Goal: Transaction & Acquisition: Purchase product/service

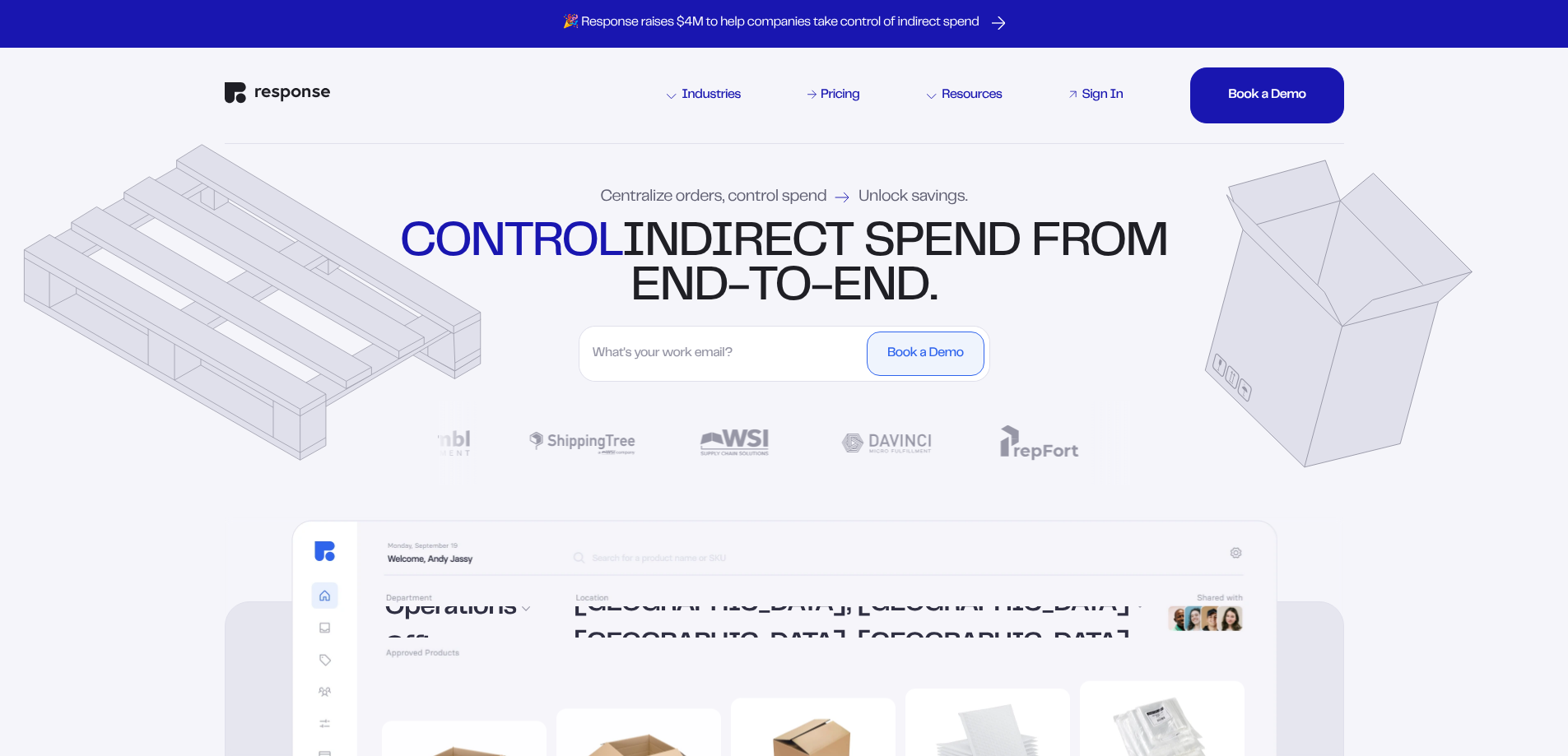
click at [1108, 93] on div "Sign In" at bounding box center [1102, 95] width 41 height 13
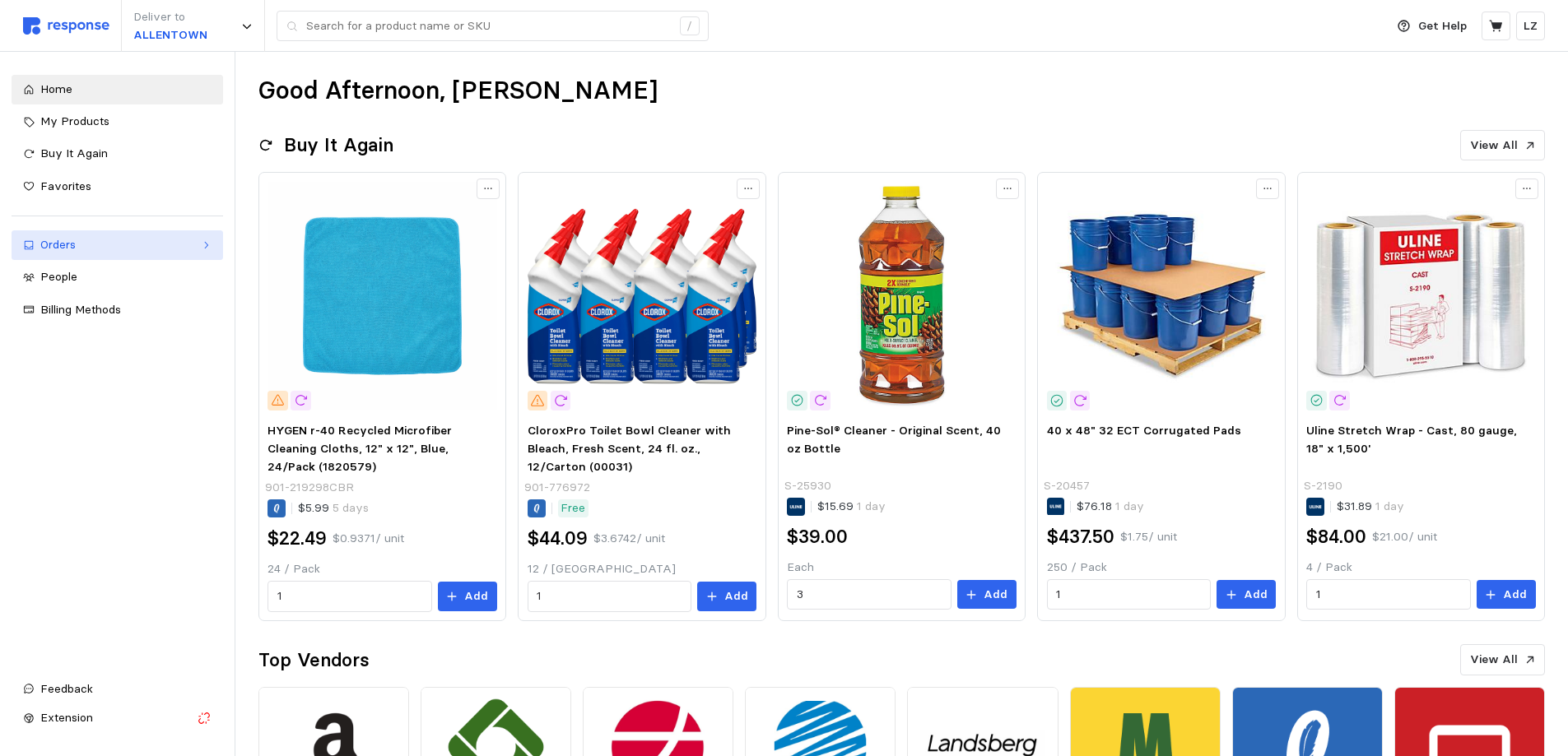
click at [67, 246] on div "Orders" at bounding box center [116, 245] width 154 height 18
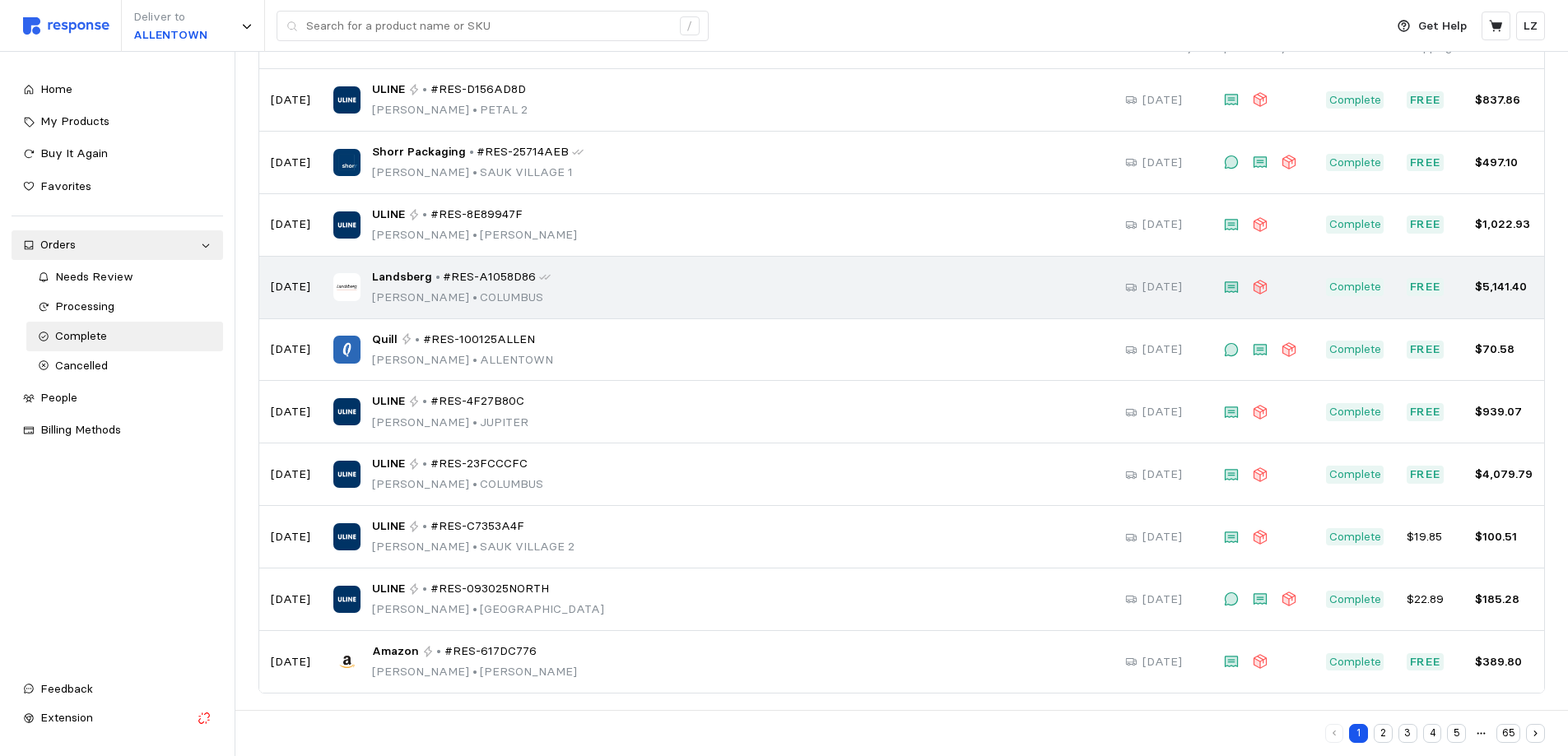
scroll to position [164, 0]
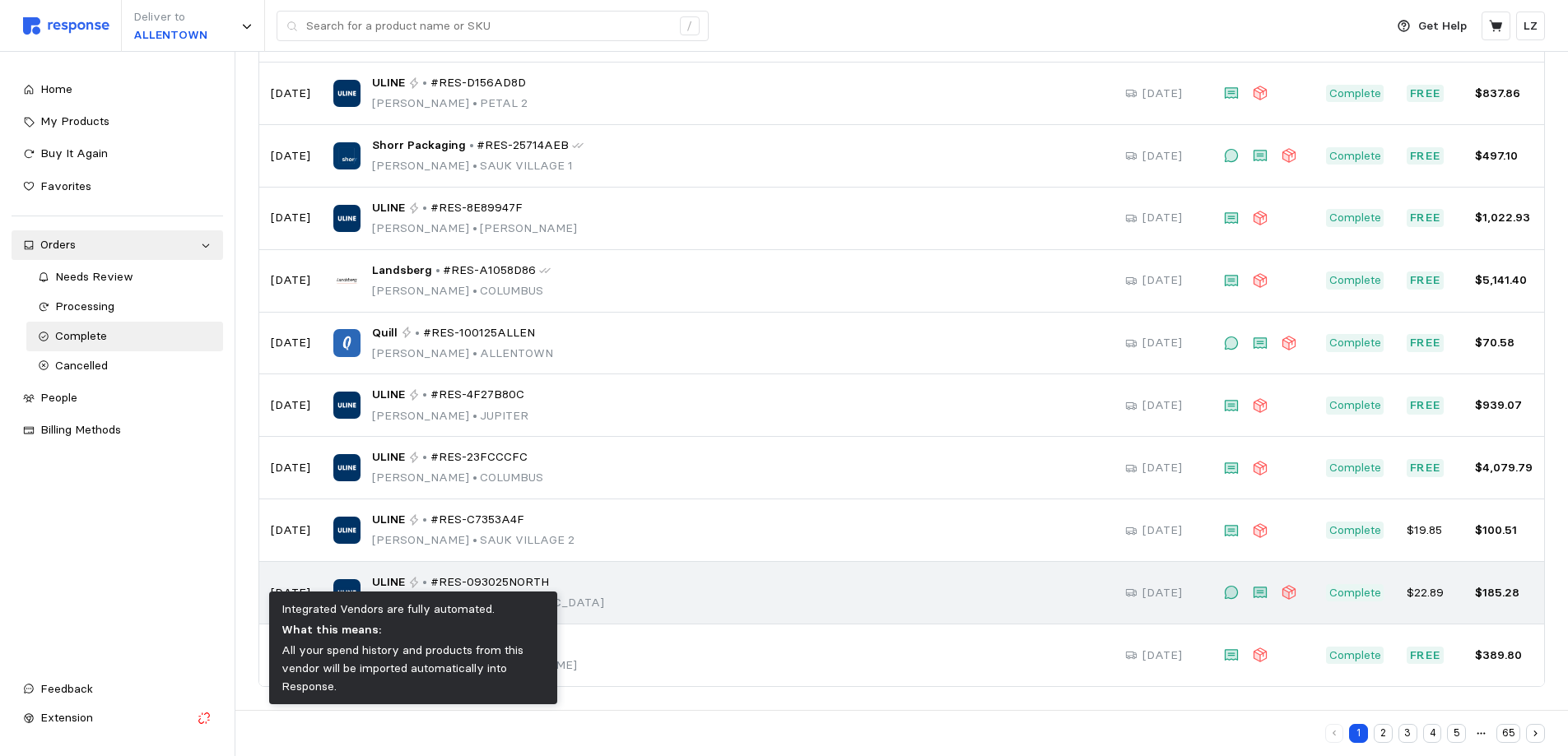
click at [414, 583] on icon at bounding box center [414, 582] width 12 height 12
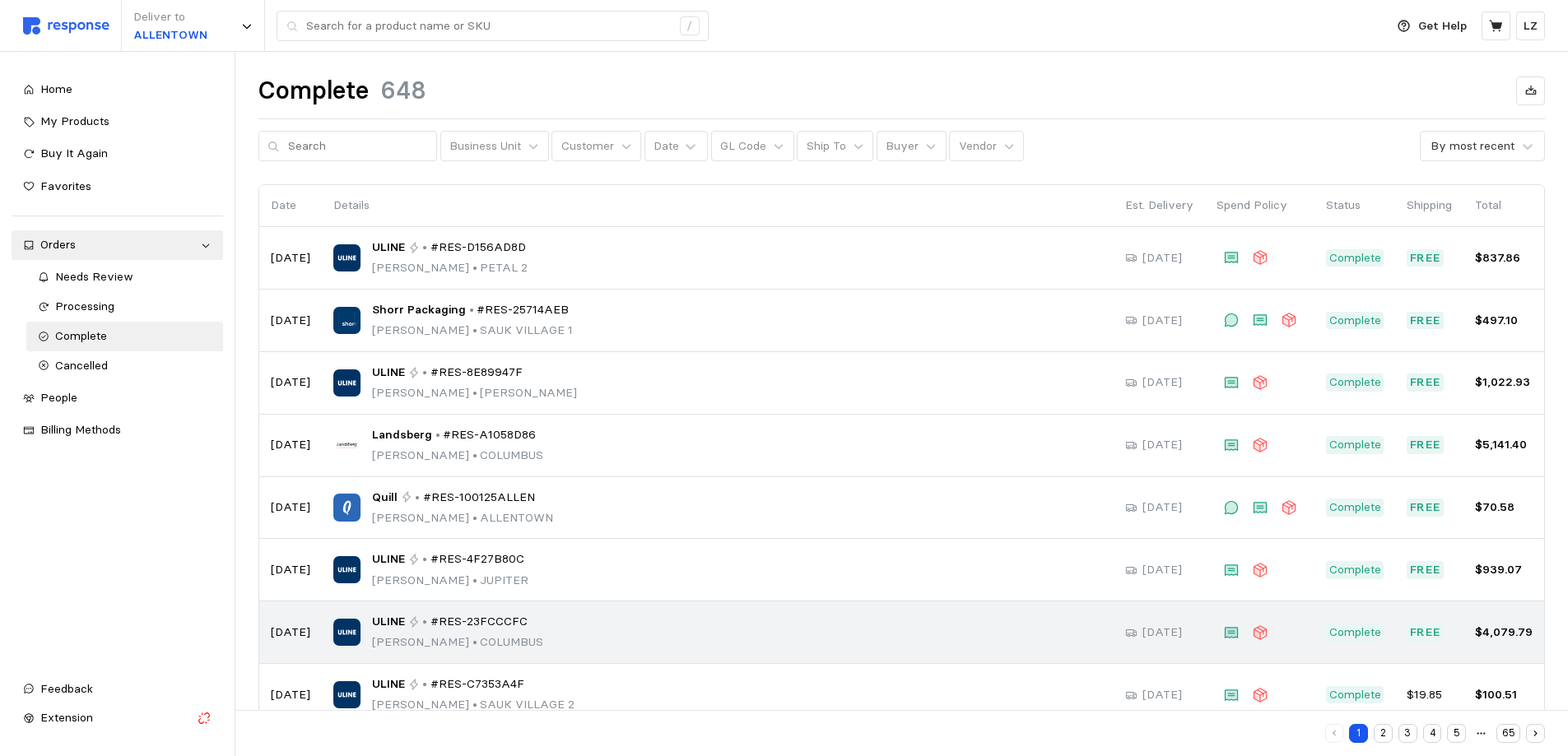
scroll to position [164, 0]
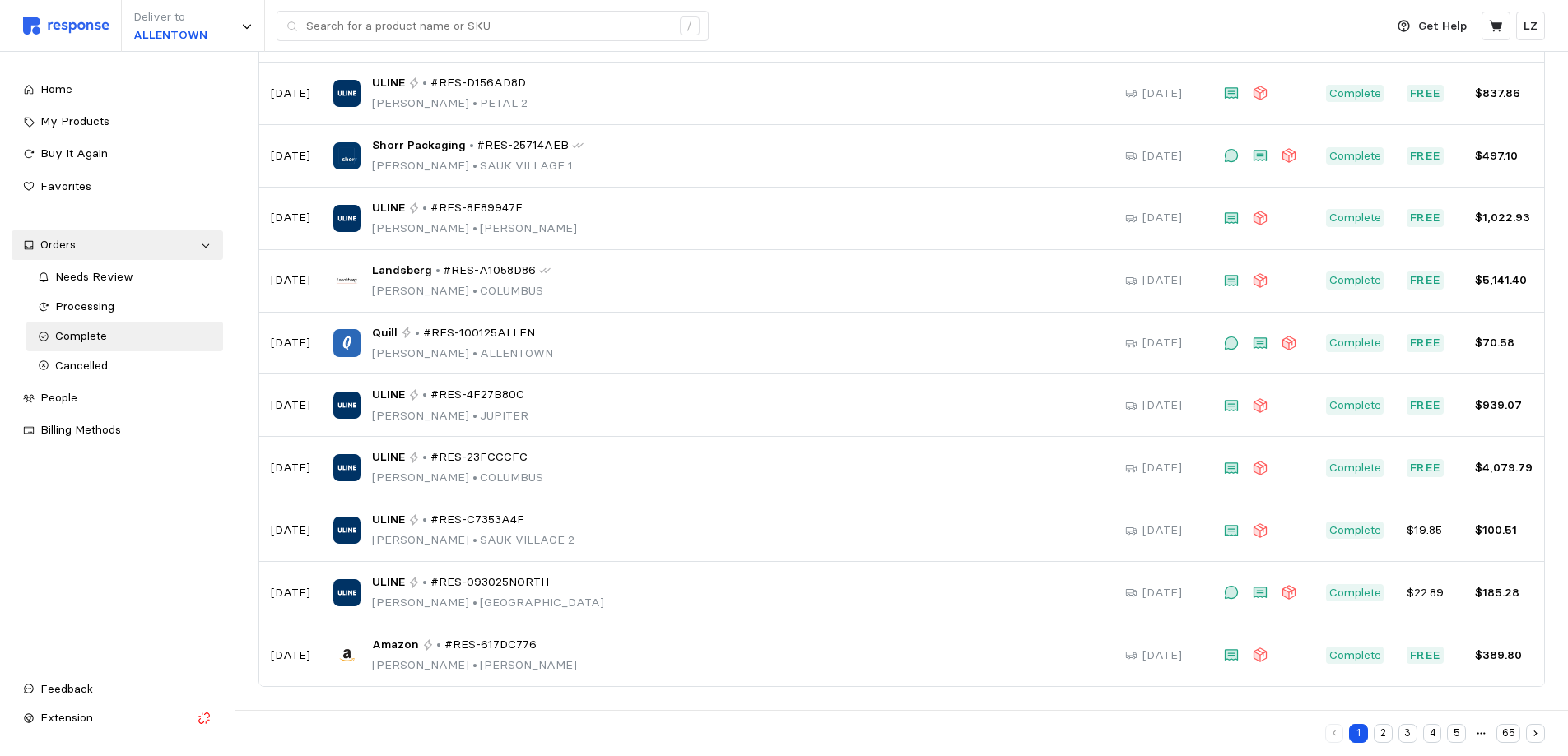
click at [1381, 735] on button "2" at bounding box center [1383, 733] width 19 height 19
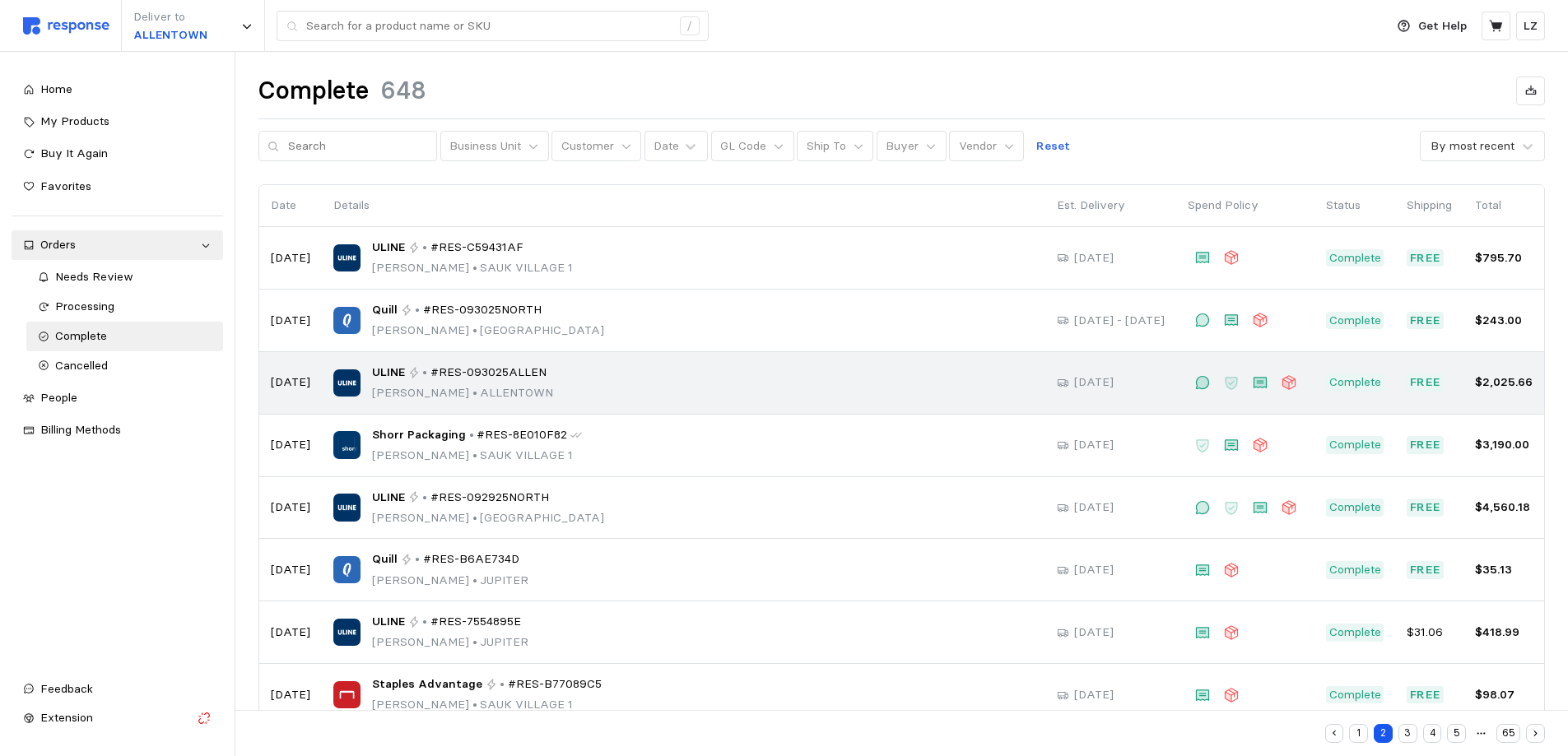
click at [389, 368] on span "ULINE" at bounding box center [388, 373] width 33 height 18
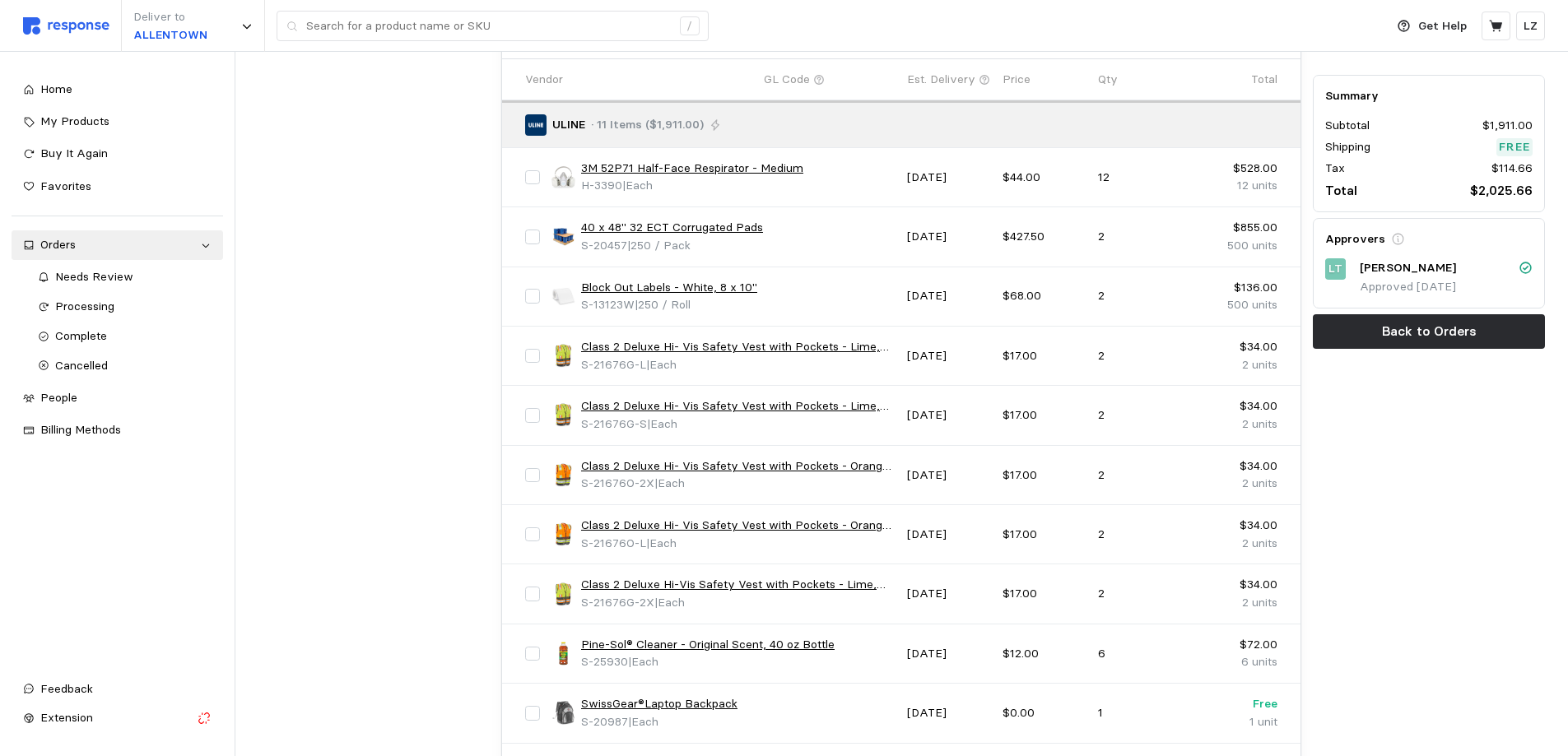
scroll to position [905, 0]
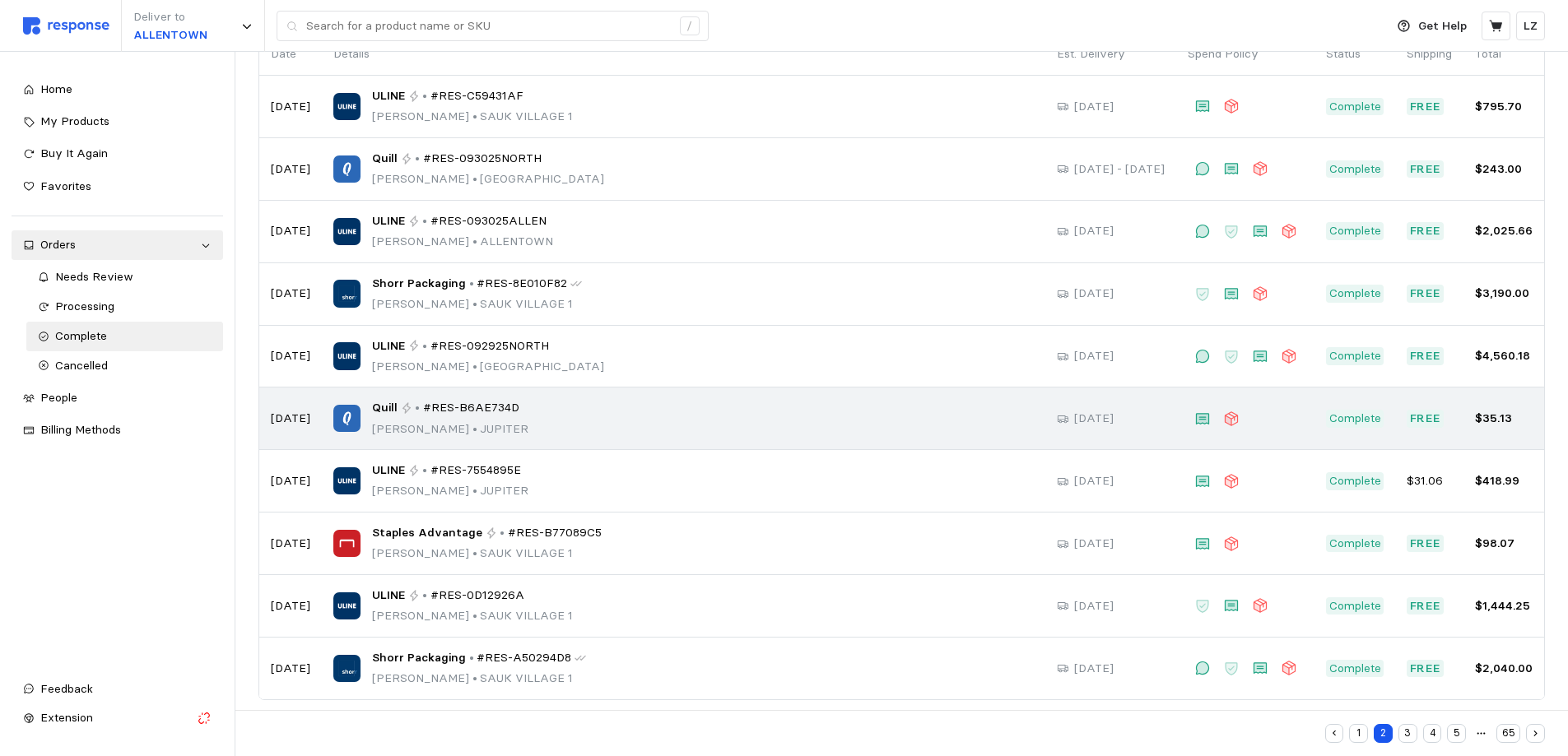
scroll to position [164, 0]
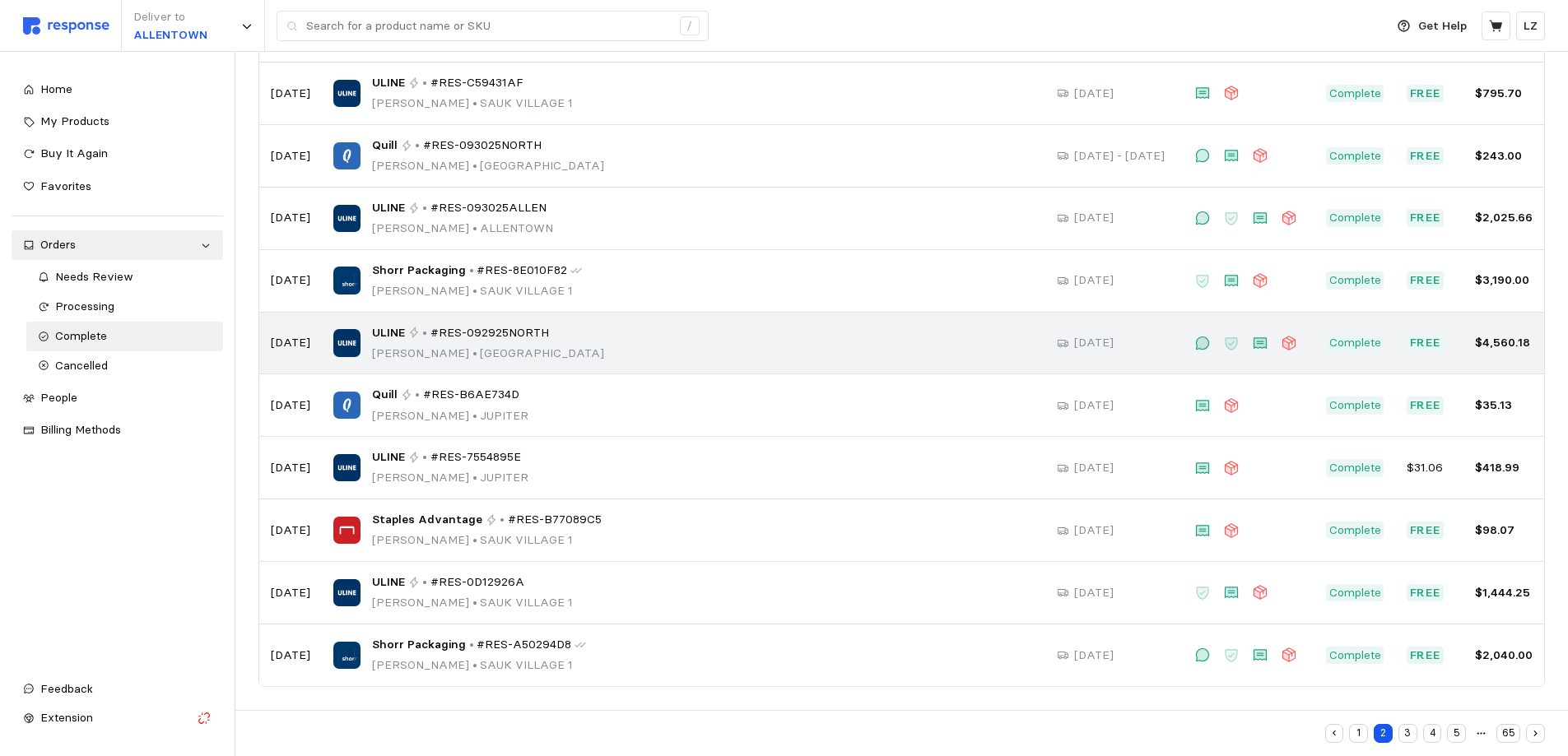
click at [415, 334] on icon at bounding box center [413, 333] width 8 height 12
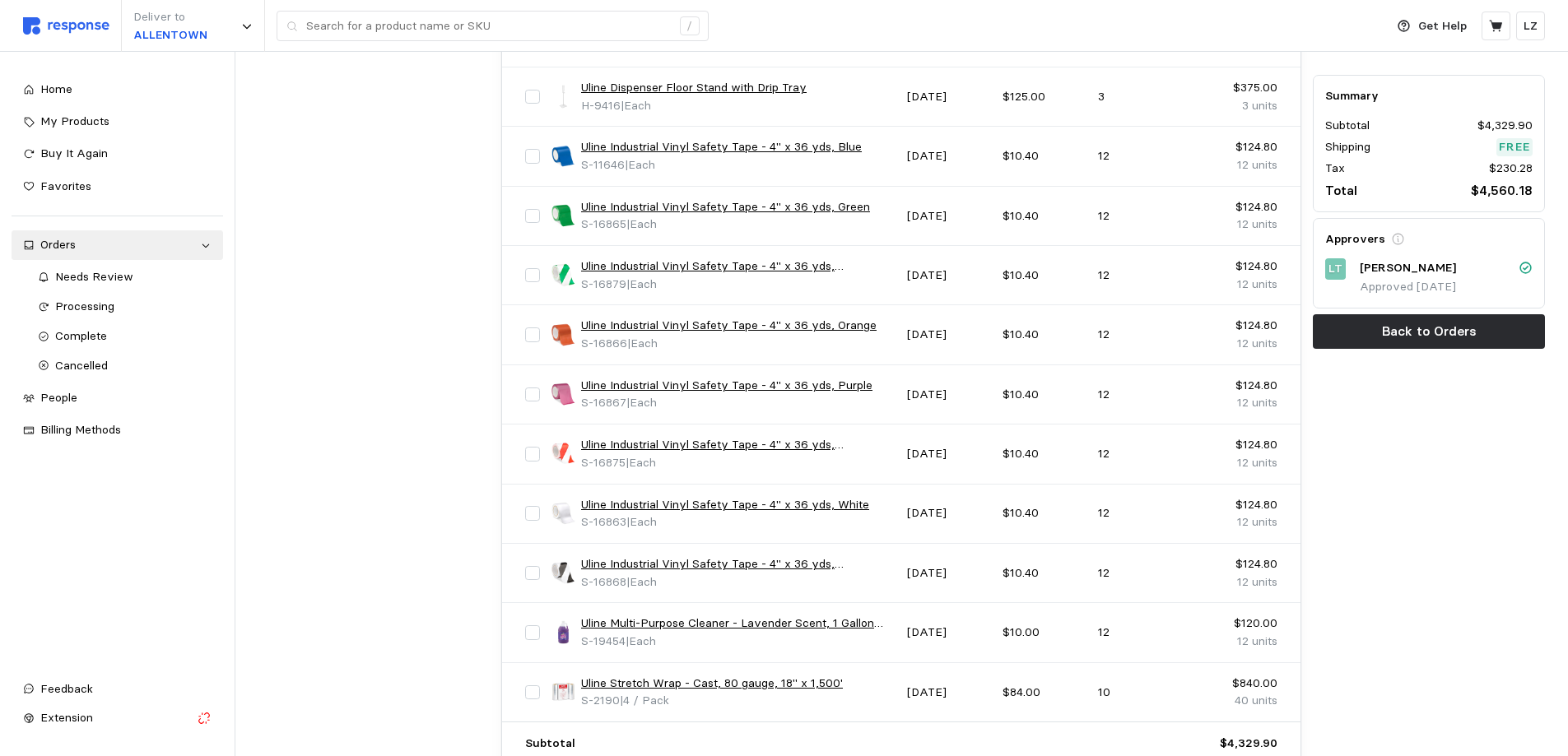
scroll to position [1563, 0]
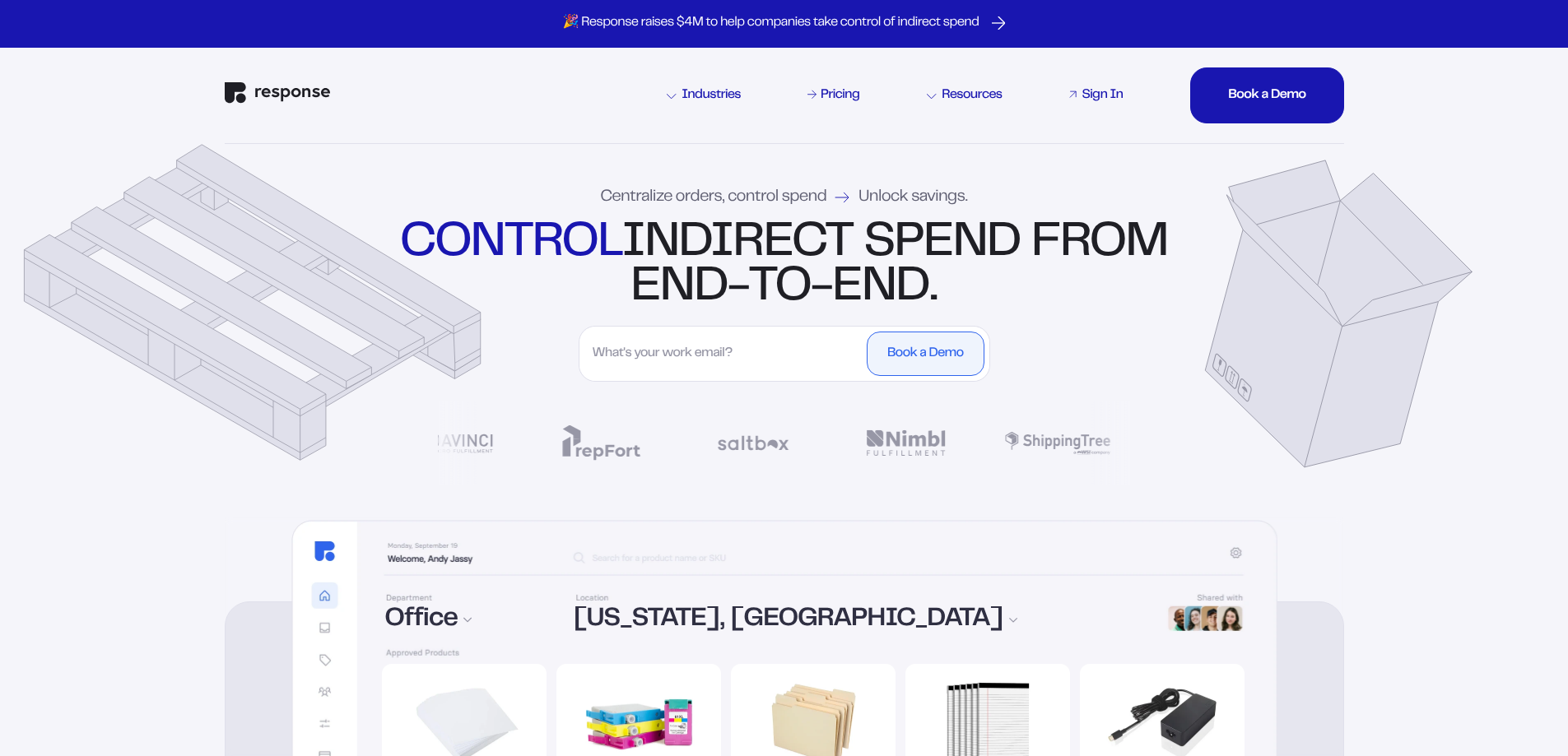
click at [1094, 100] on div "Sign In" at bounding box center [1102, 95] width 41 height 13
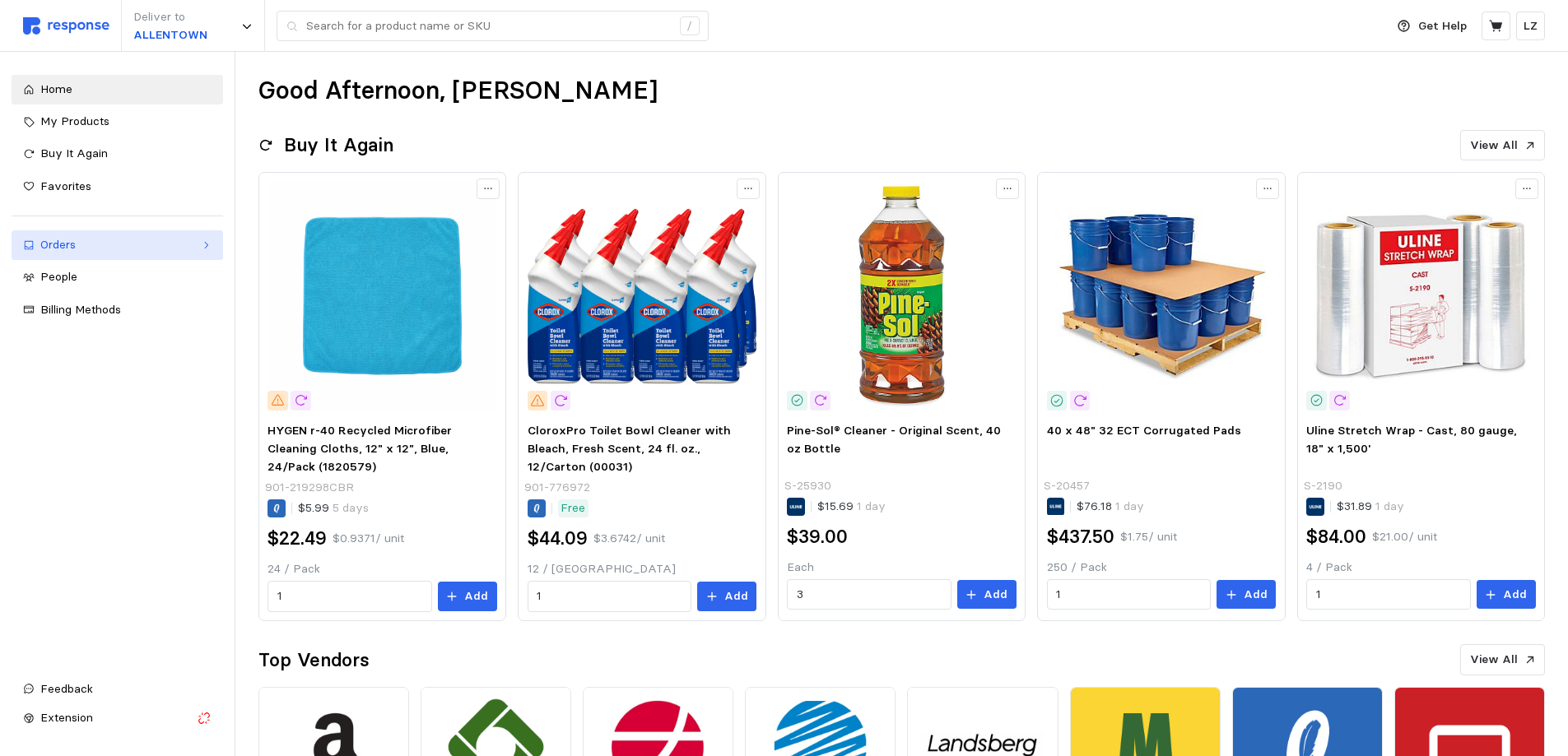
click at [51, 240] on div "Orders" at bounding box center [116, 245] width 154 height 18
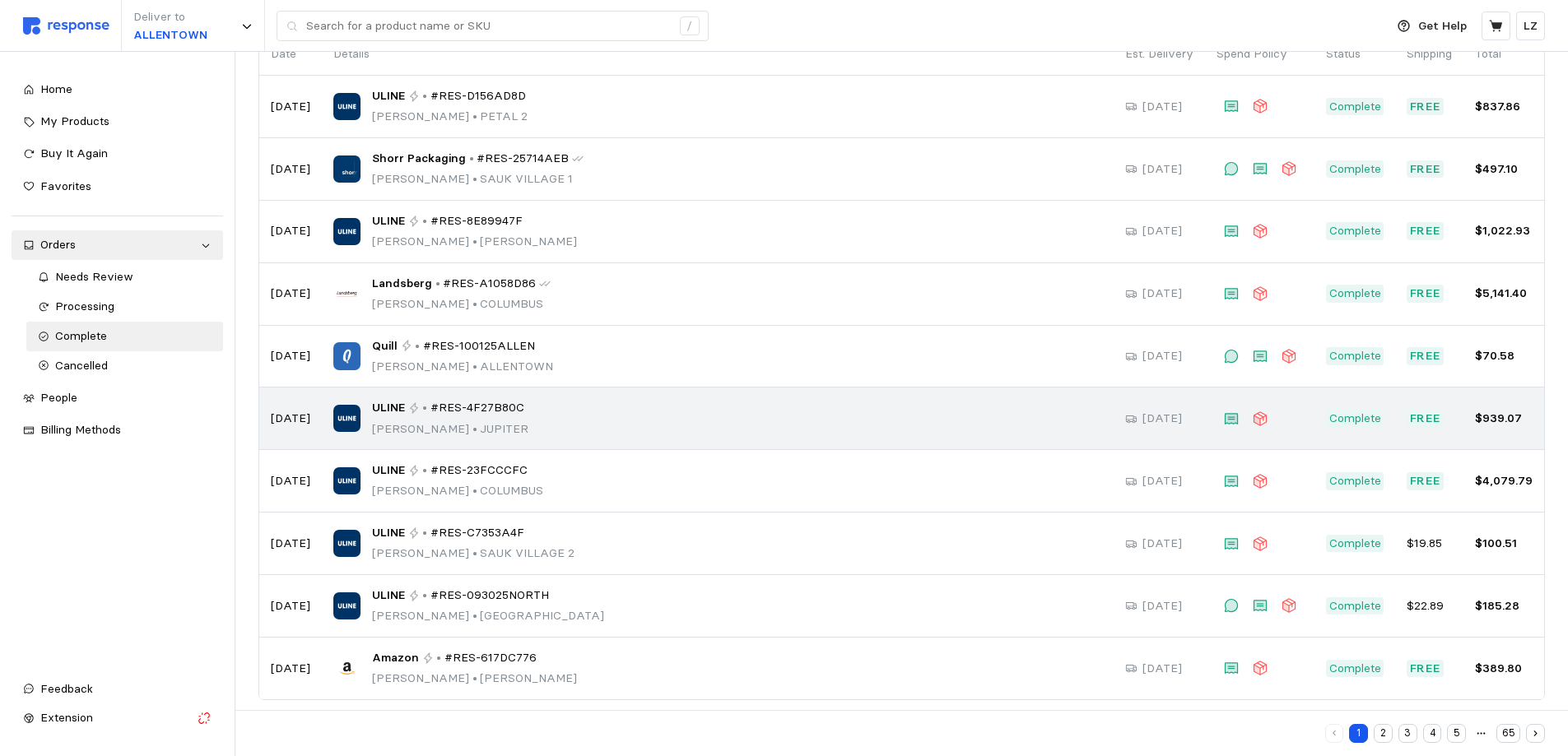
scroll to position [164, 0]
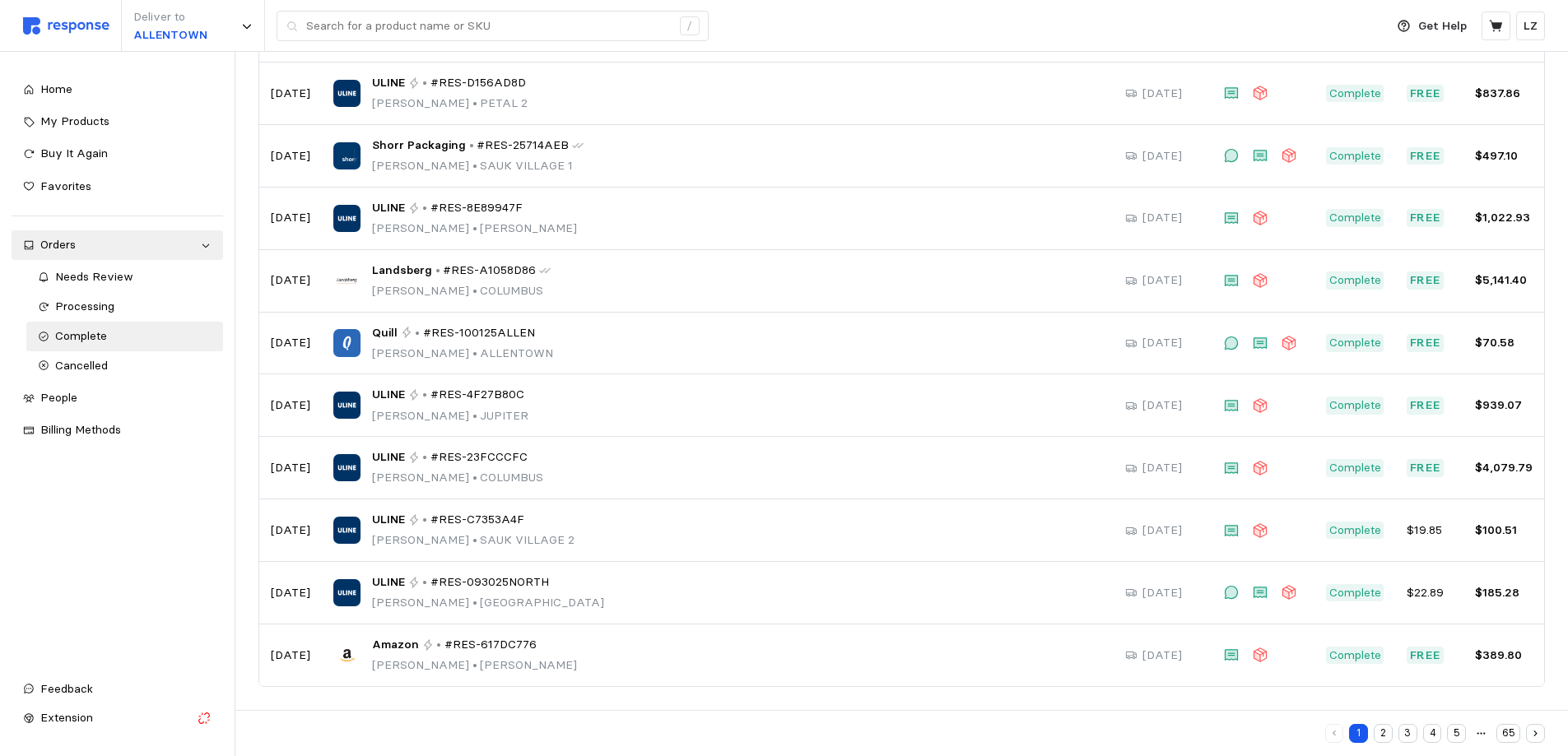
click at [1377, 730] on button "2" at bounding box center [1383, 733] width 19 height 19
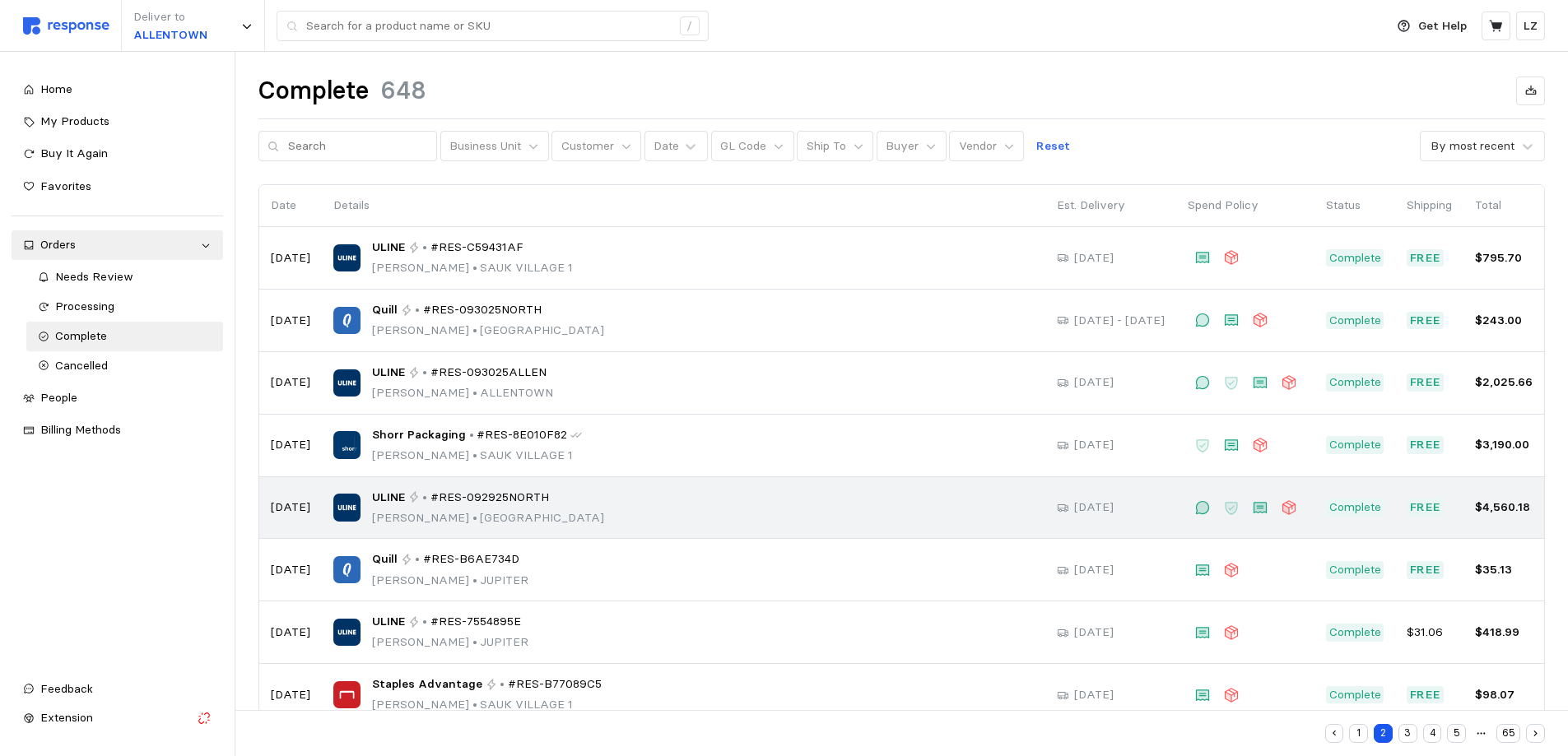
scroll to position [164, 0]
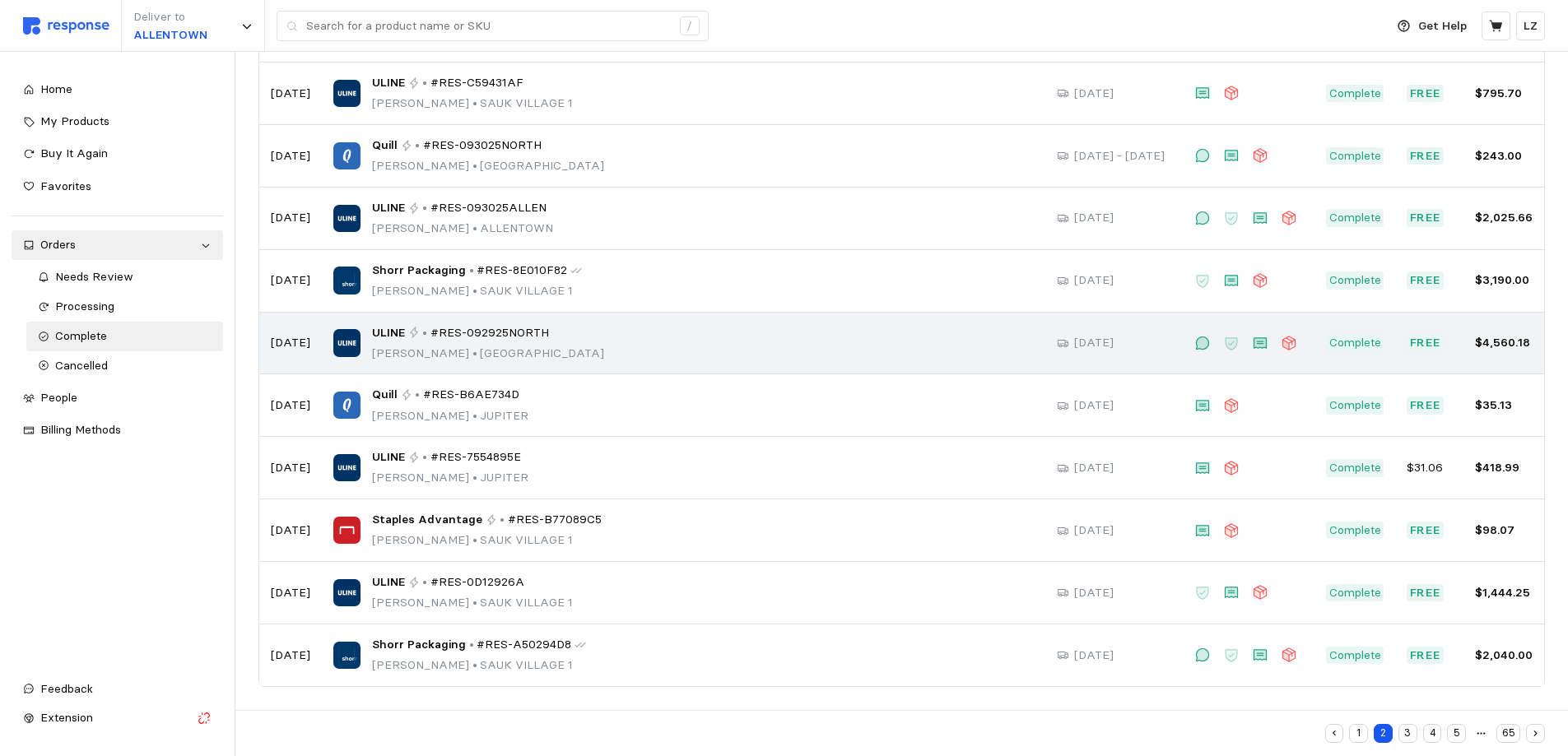
click at [417, 348] on p "Leanne Zellner • NORTHAMPTON" at bounding box center [488, 354] width 232 height 18
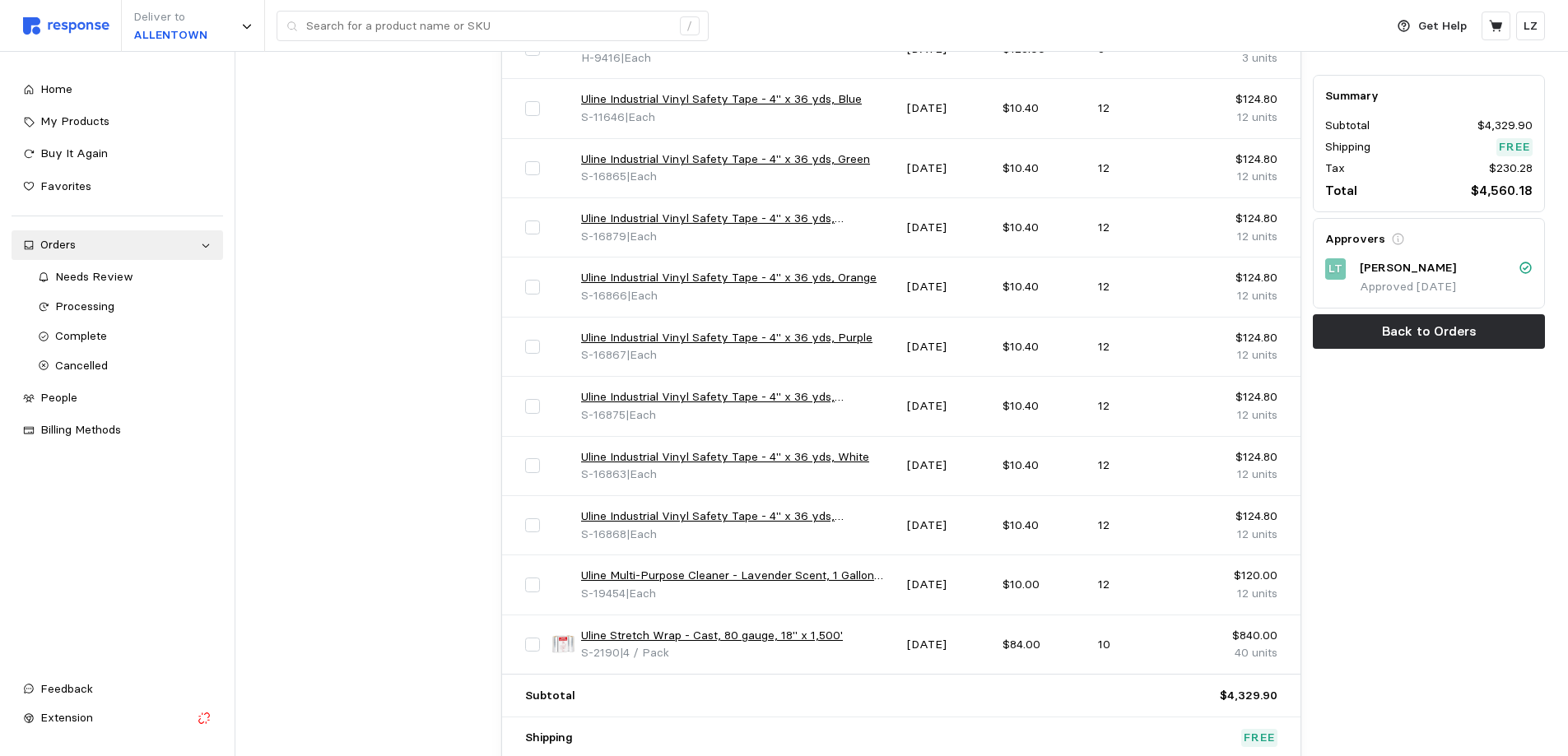
scroll to position [1646, 0]
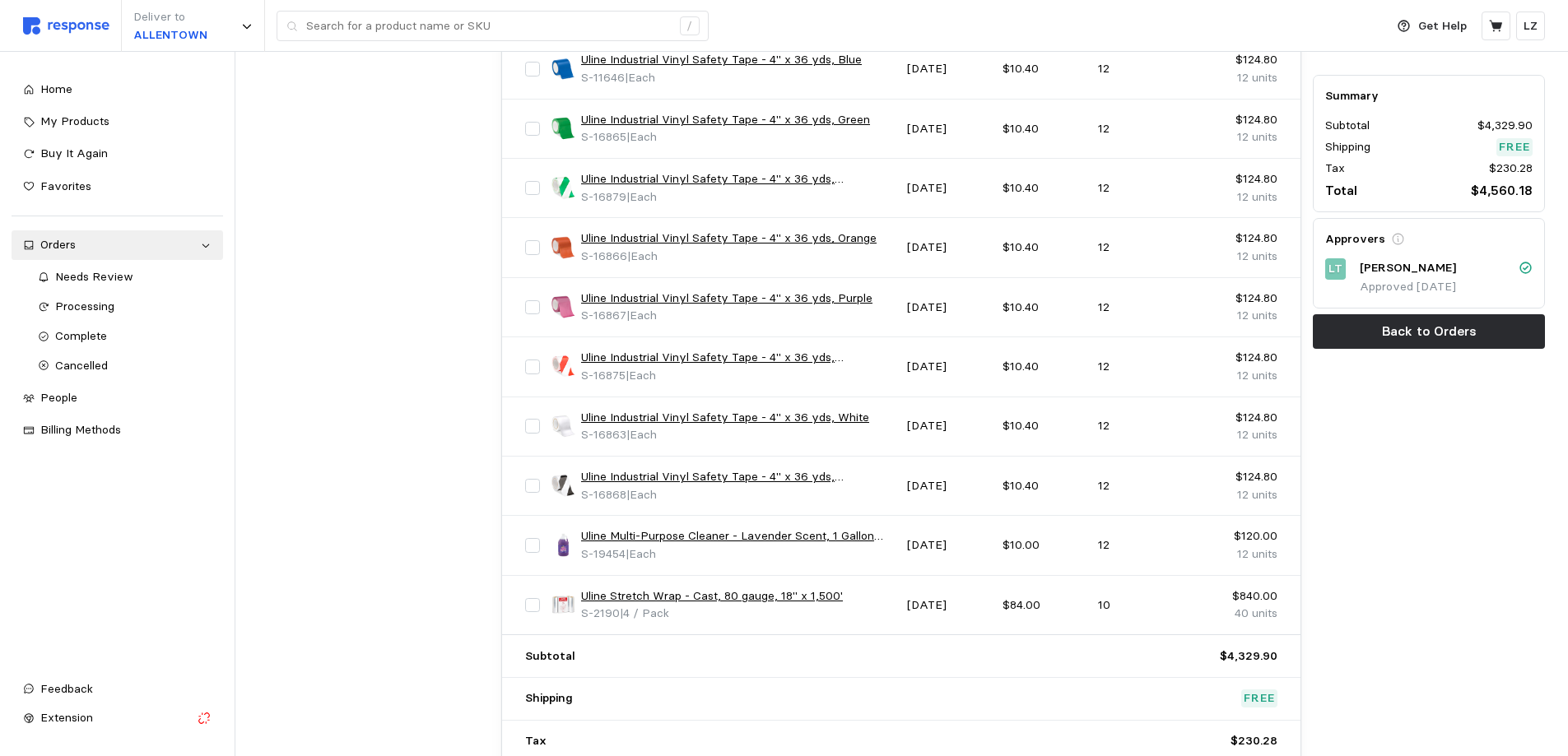
click at [833, 598] on link "Uline Stretch Wrap - Cast, 80 gauge, 18" x 1,500'" at bounding box center [712, 596] width 262 height 18
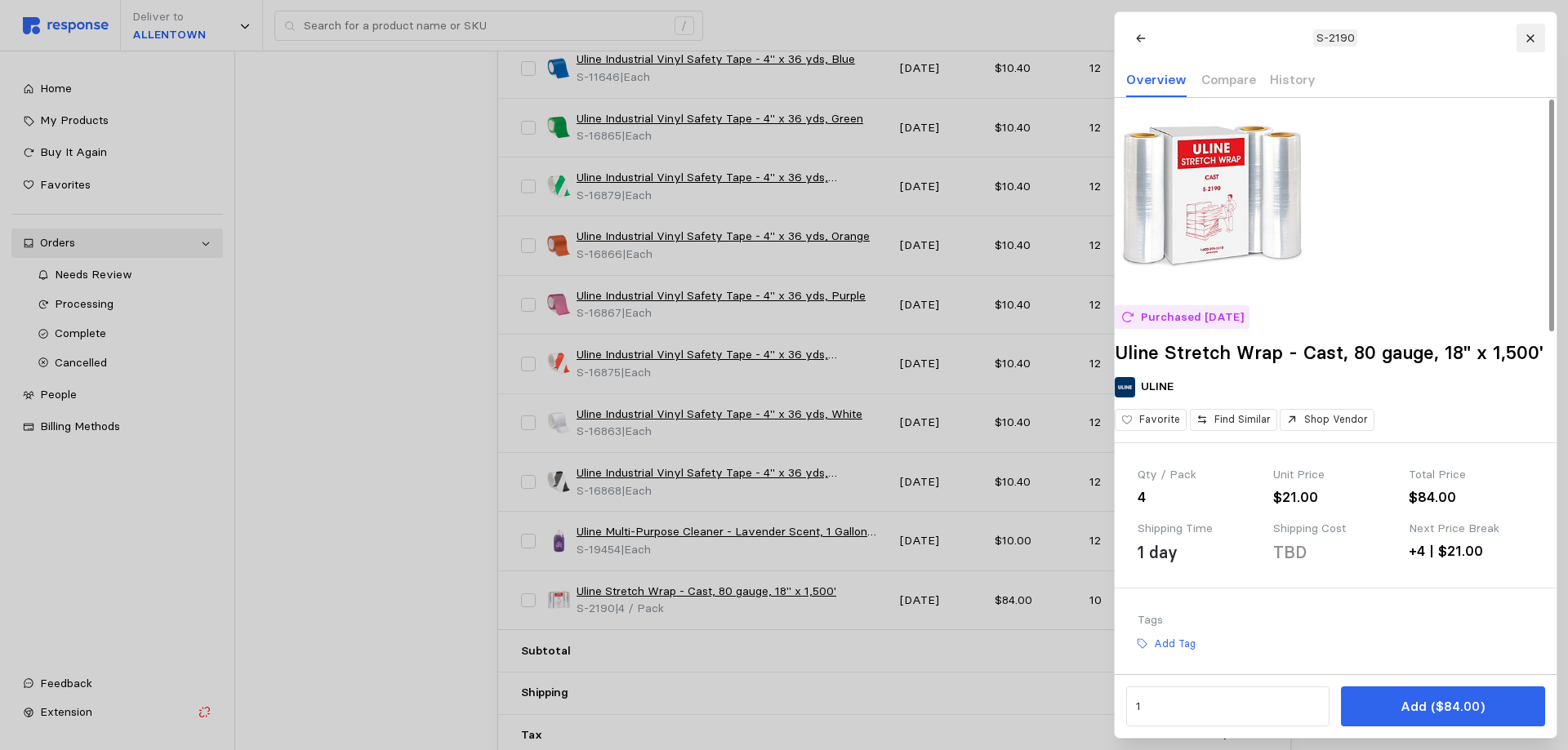
click at [1521, 48] on button at bounding box center [1529, 38] width 28 height 28
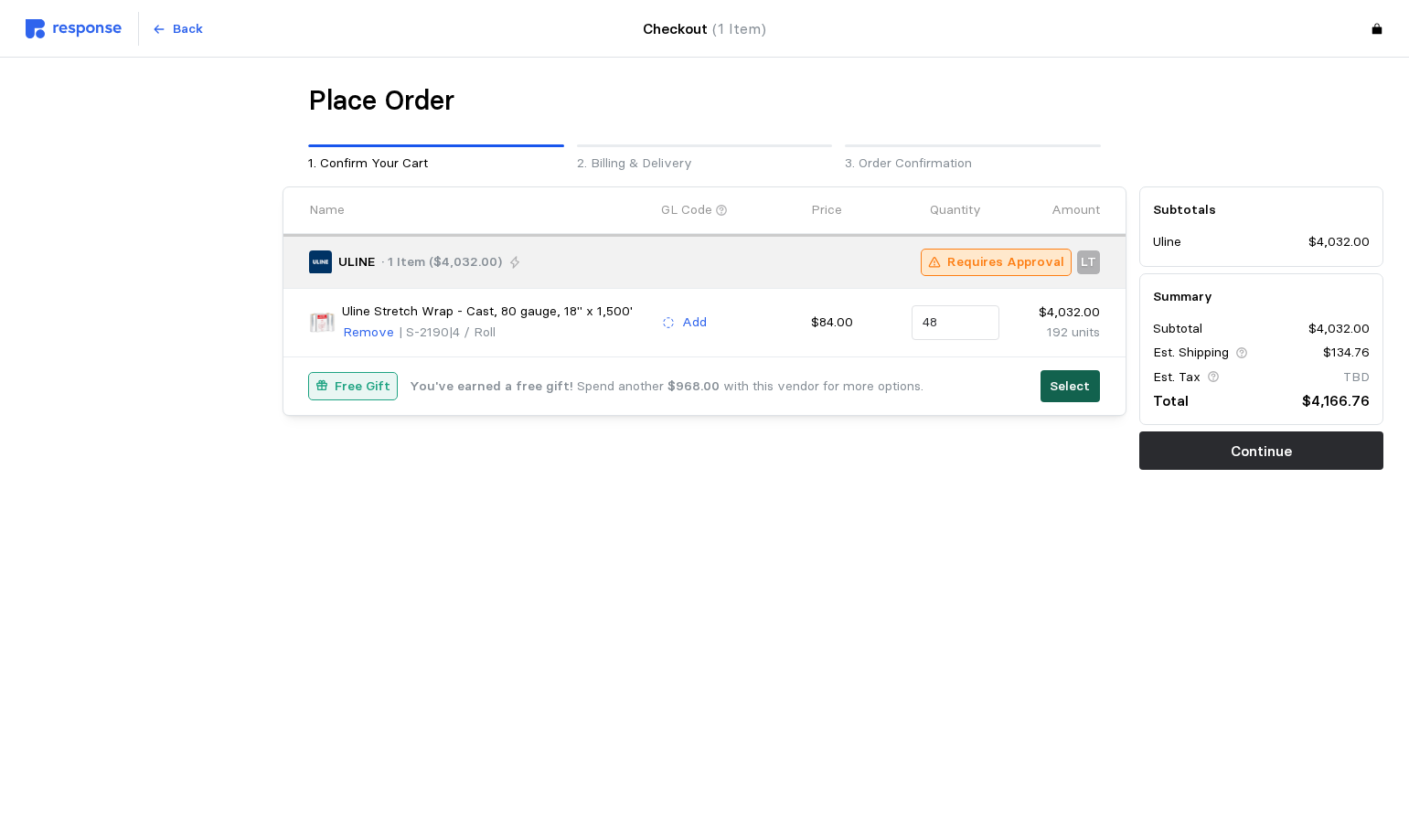
click at [1079, 390] on p "Select" at bounding box center [1070, 386] width 40 height 20
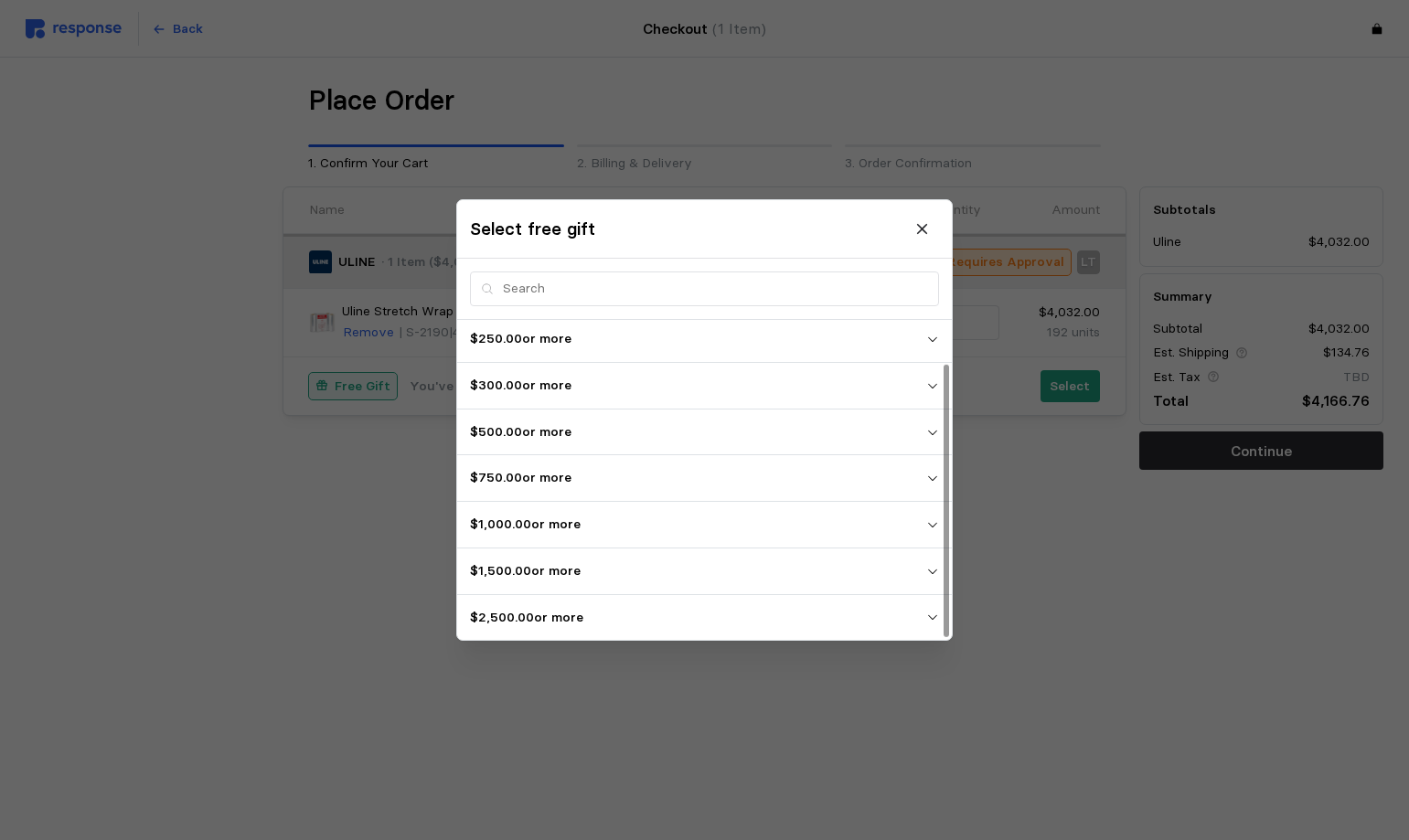
scroll to position [50, 0]
click at [931, 611] on icon "button" at bounding box center [932, 617] width 13 height 13
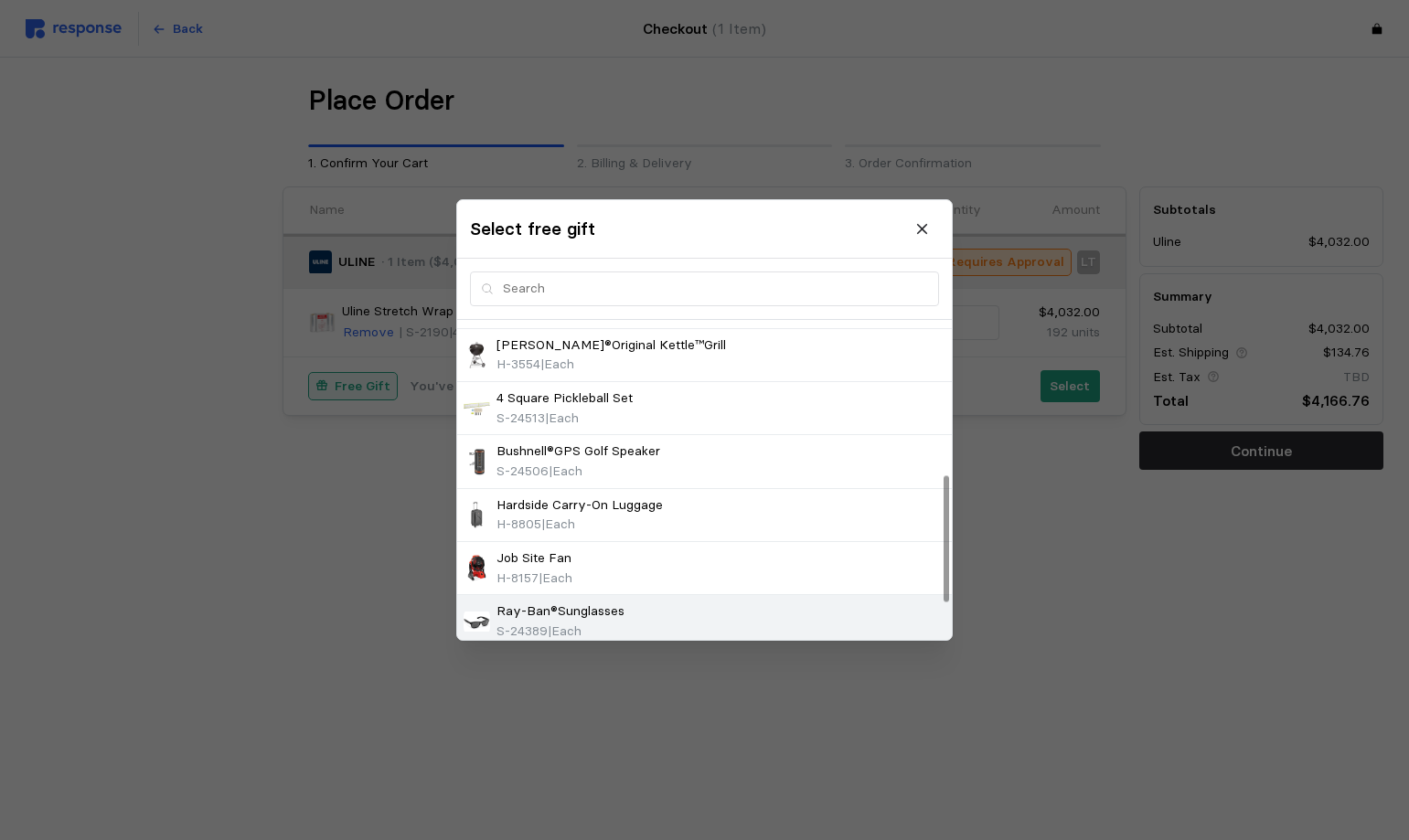
scroll to position [385, 0]
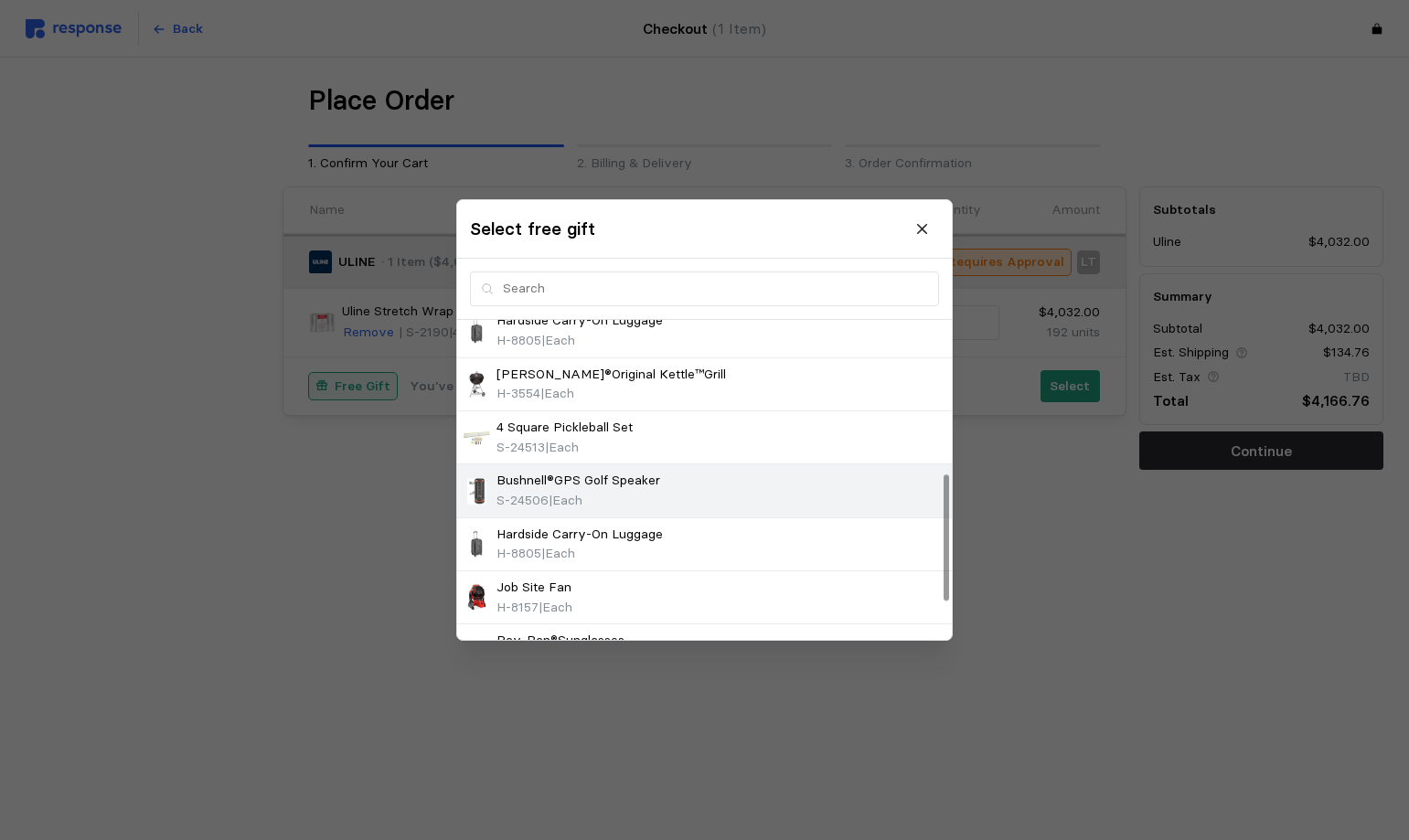
click at [630, 500] on div "S-24506 | Each" at bounding box center [579, 501] width 164 height 20
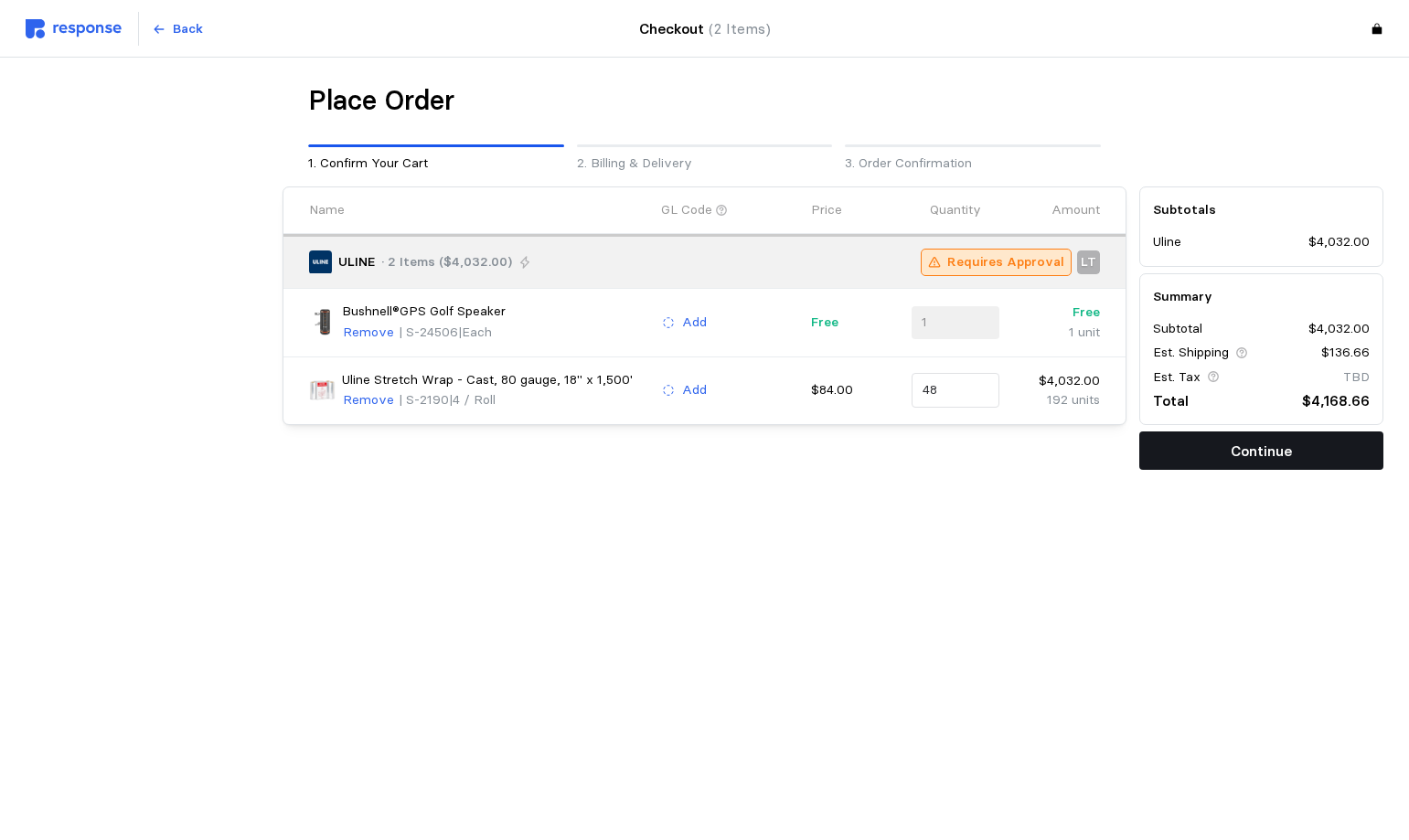
click at [1217, 455] on button "Continue" at bounding box center [1262, 451] width 245 height 38
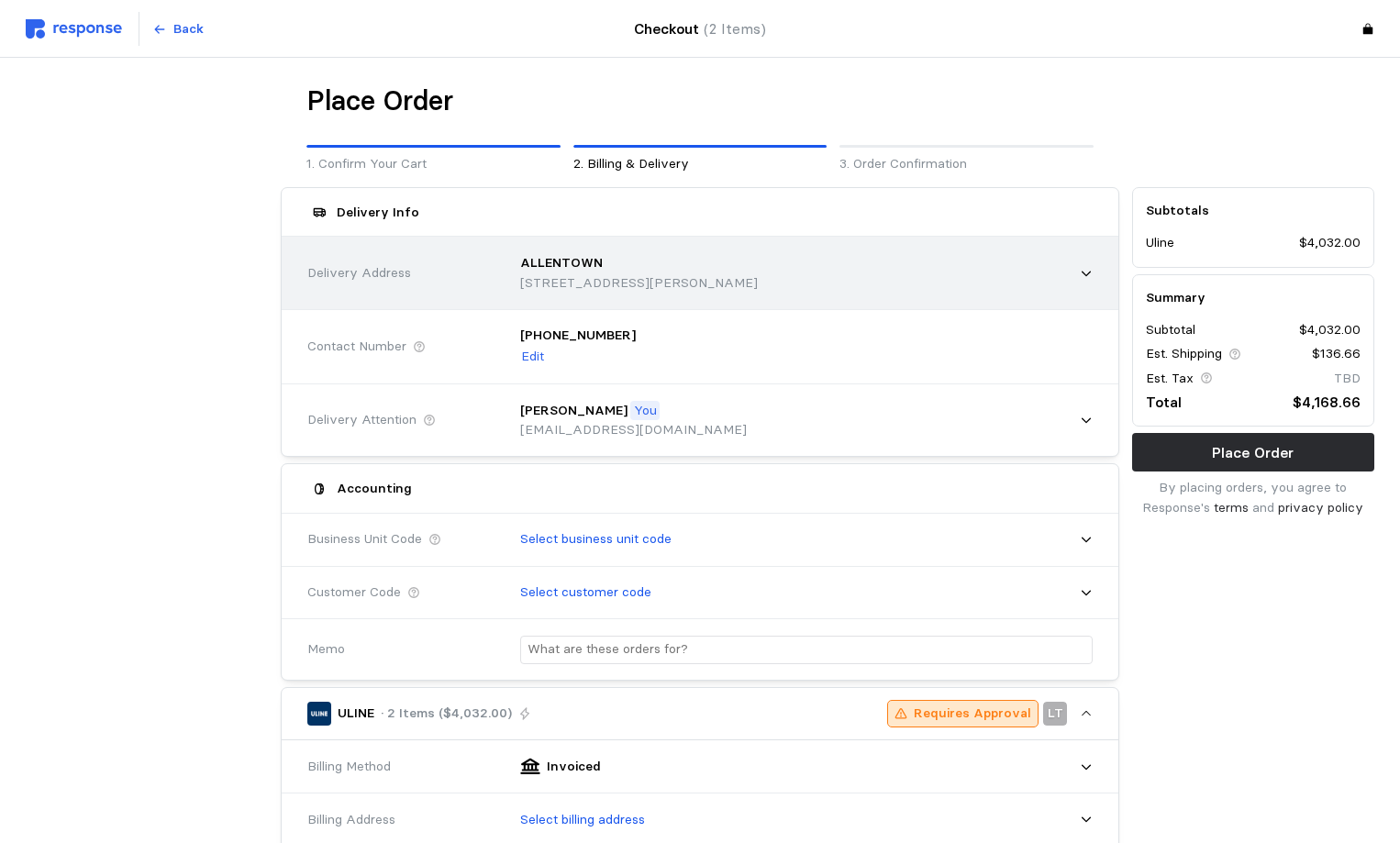
click at [1085, 272] on icon at bounding box center [1086, 273] width 13 height 13
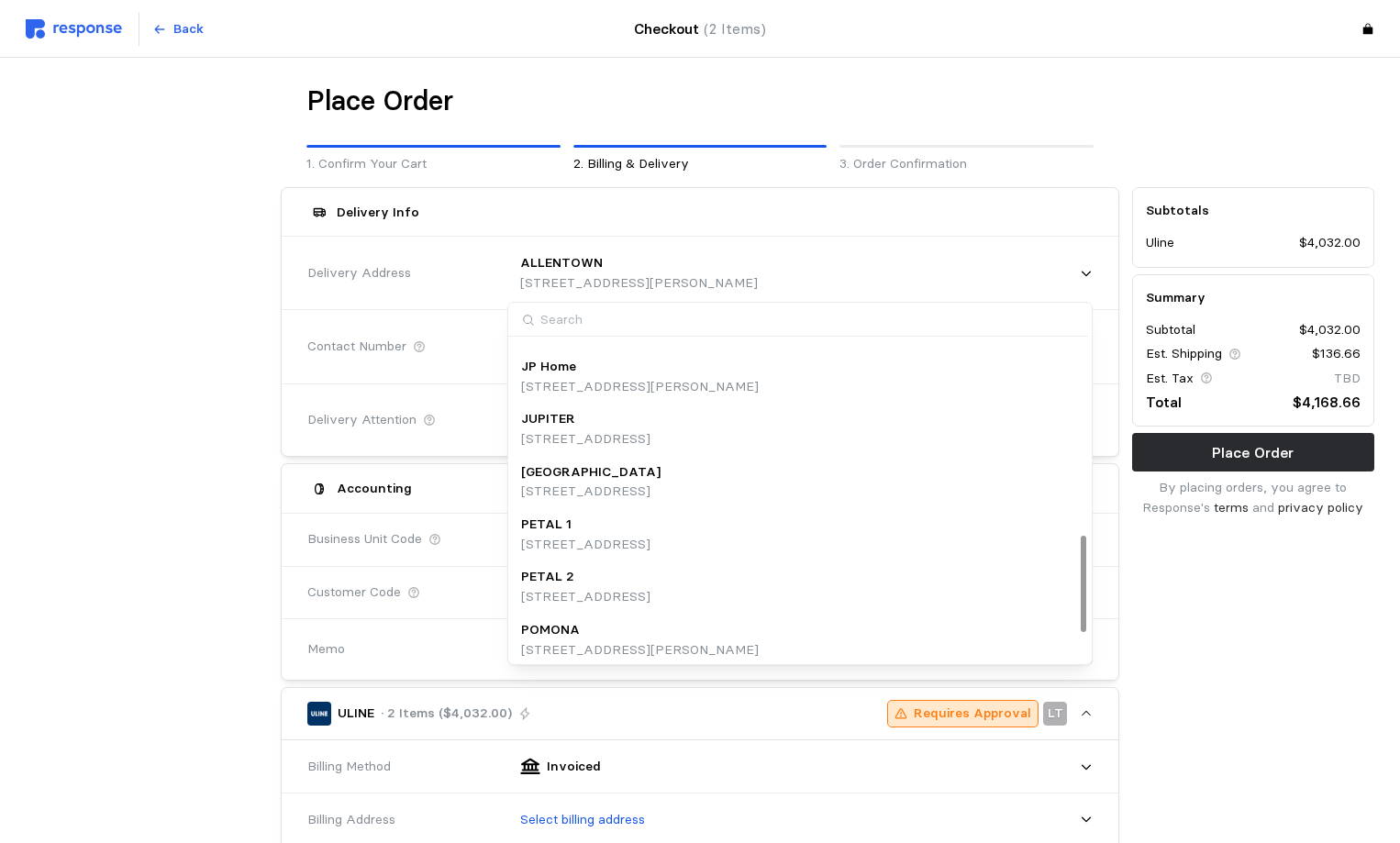
scroll to position [642, 0]
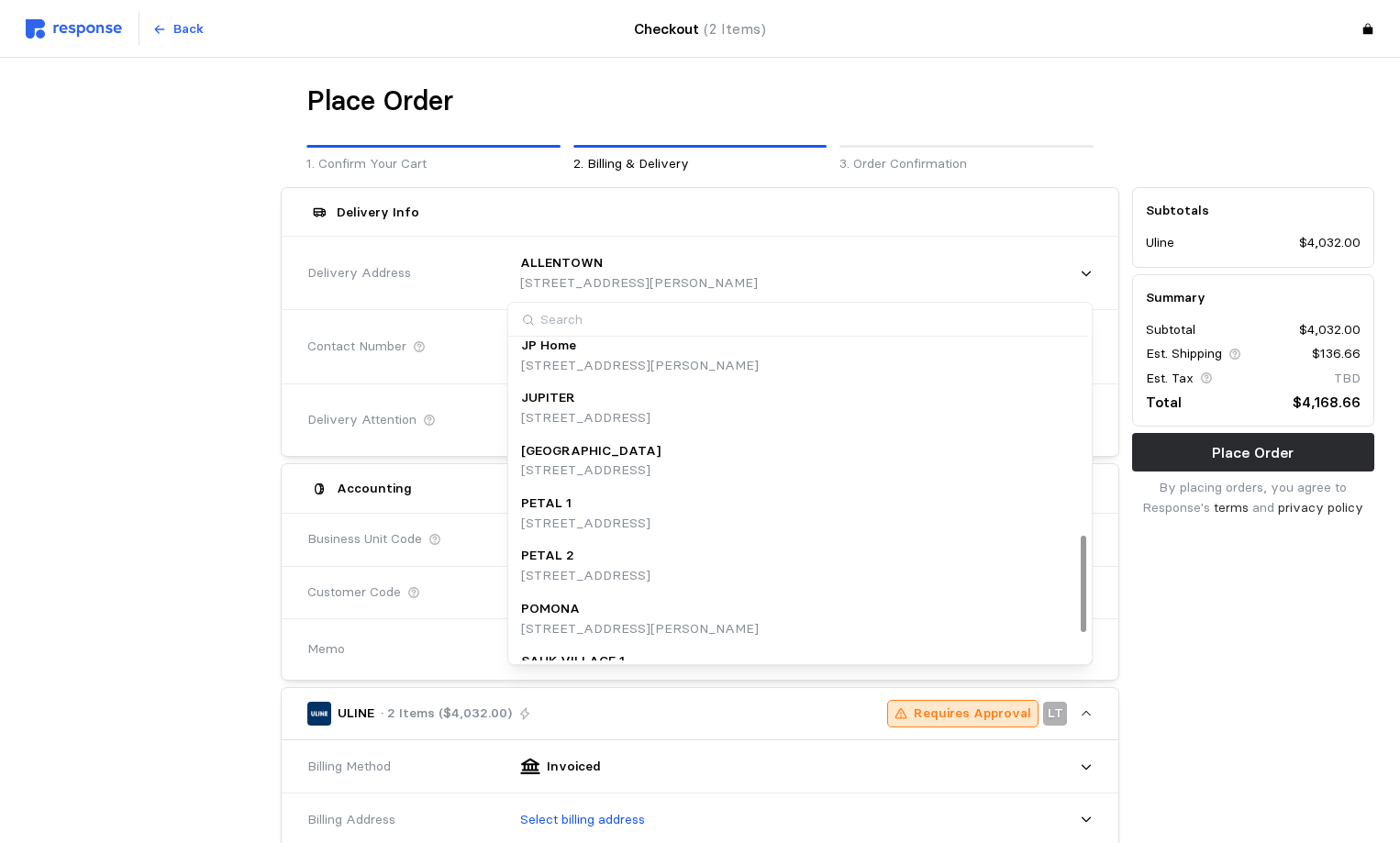
click at [593, 468] on p "[STREET_ADDRESS]" at bounding box center [591, 471] width 140 height 20
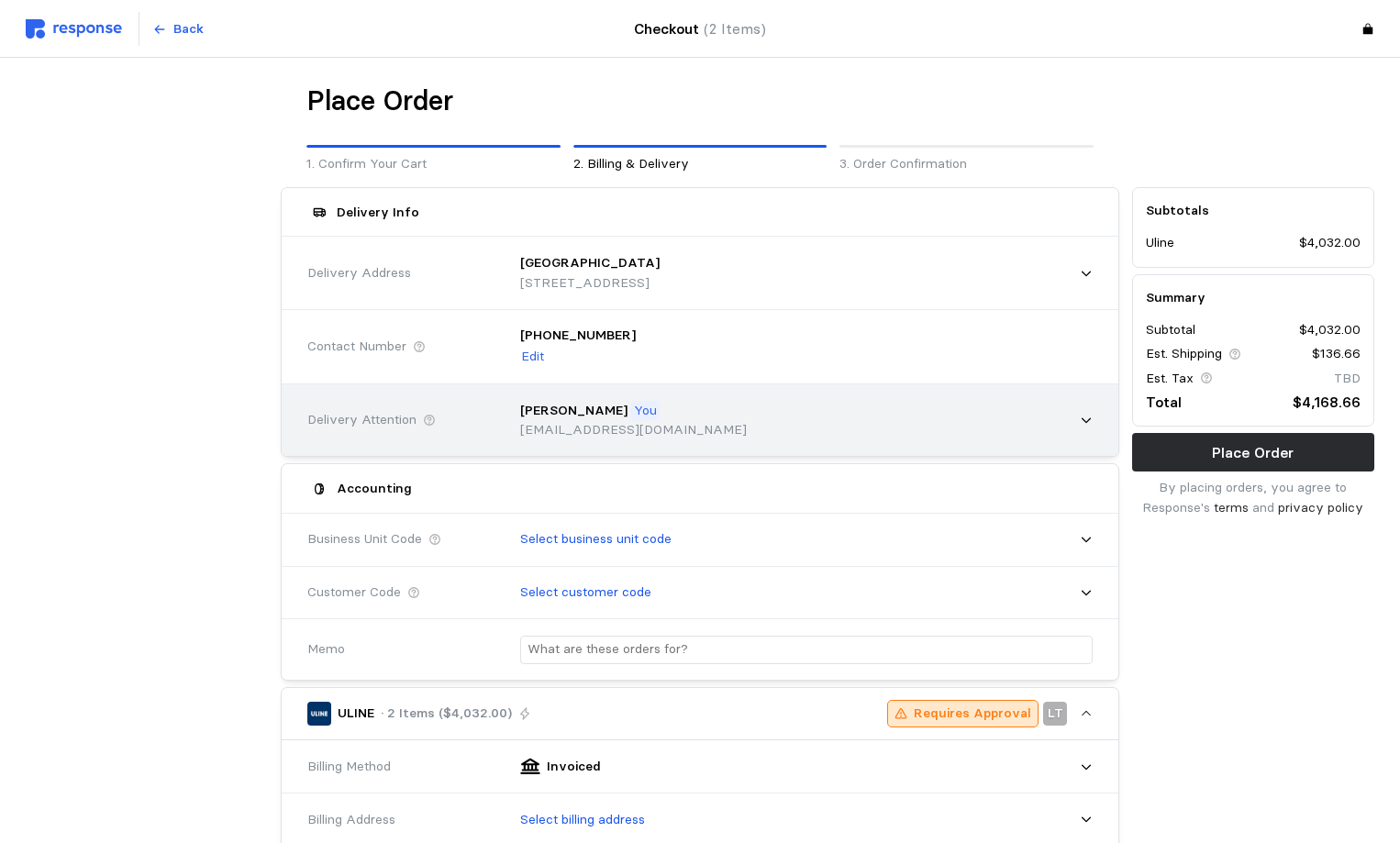
click at [1091, 416] on icon at bounding box center [1086, 420] width 13 height 13
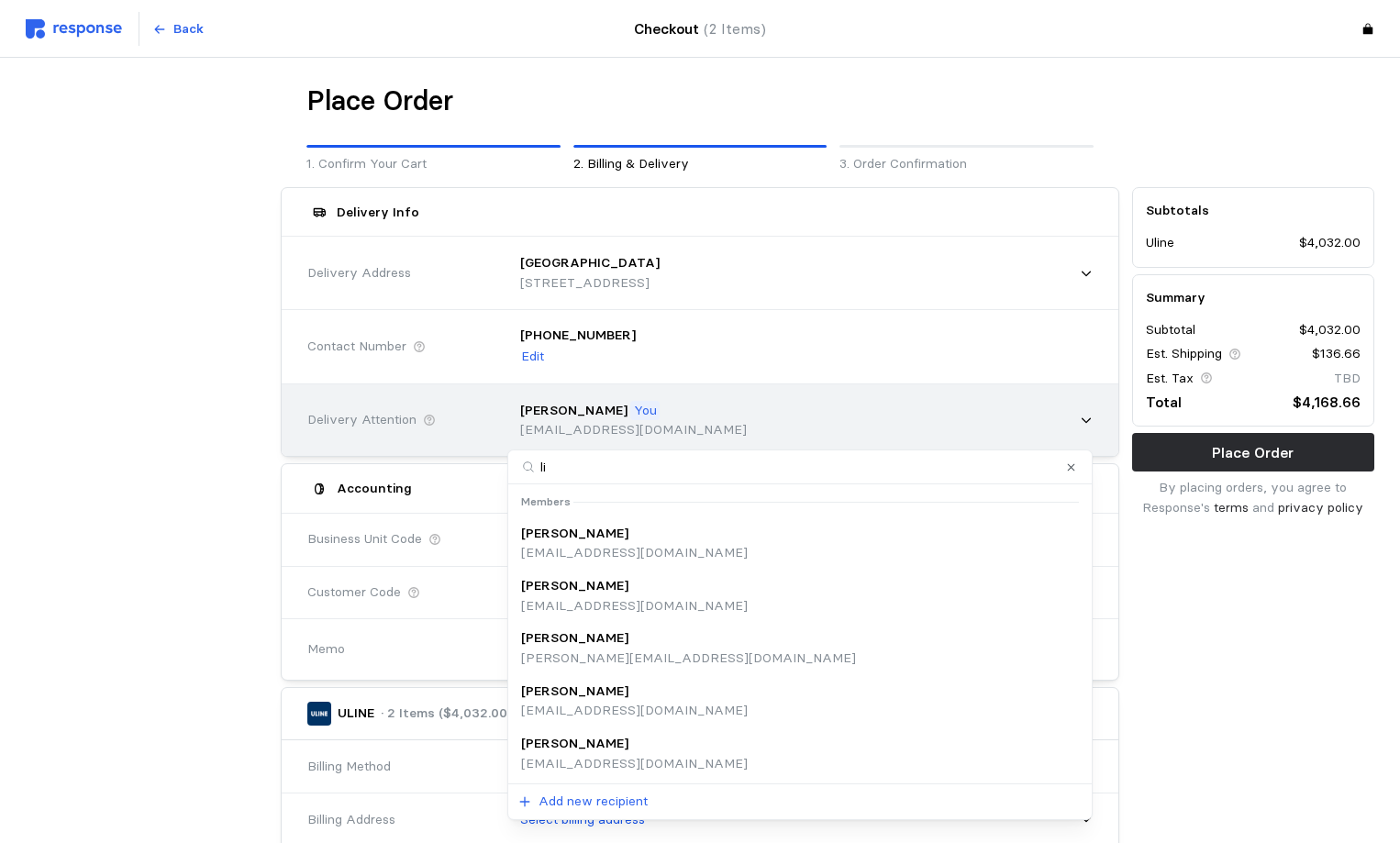
type input "lis"
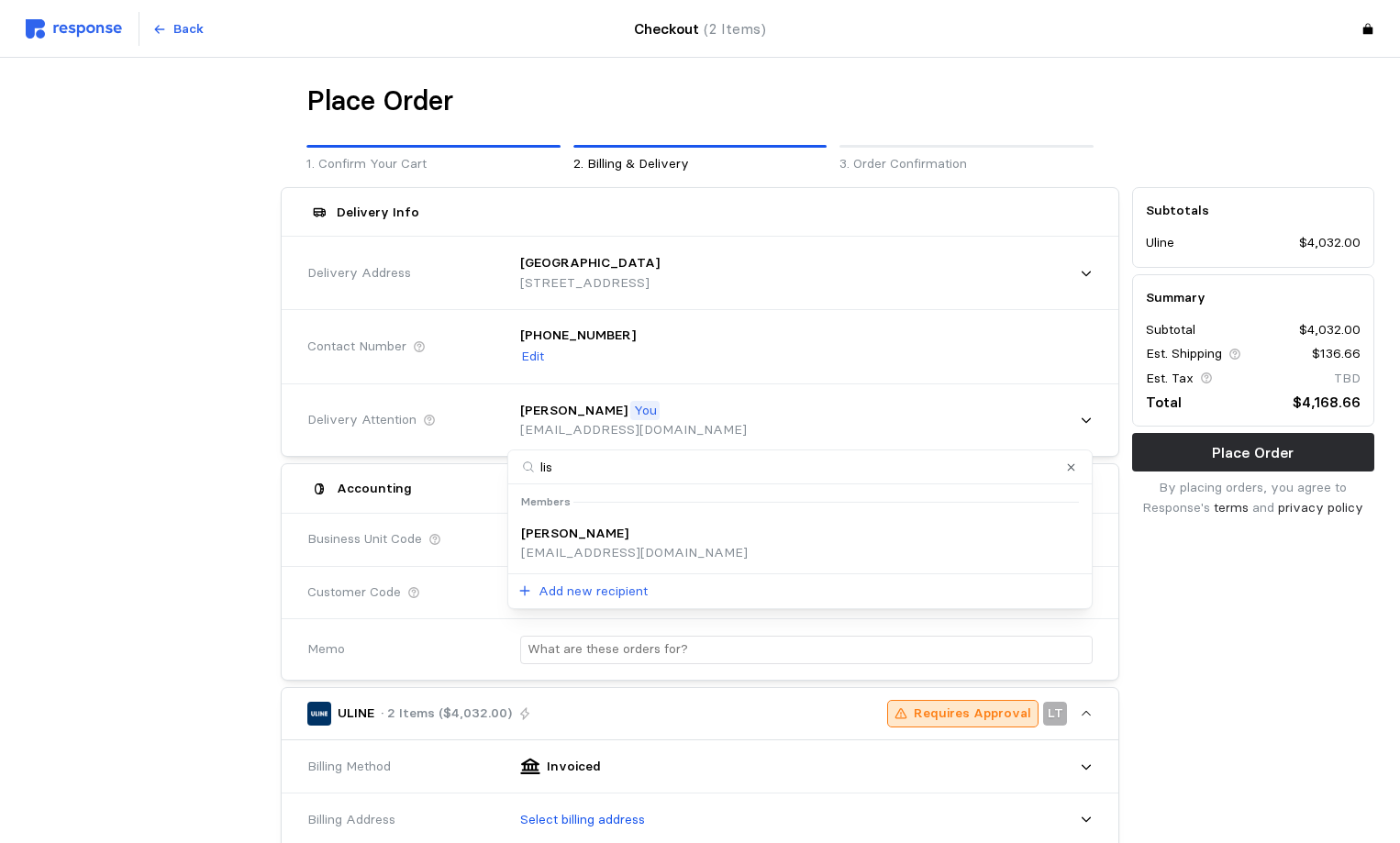
click at [621, 546] on p "[EMAIL_ADDRESS][DOMAIN_NAME]" at bounding box center [634, 553] width 227 height 20
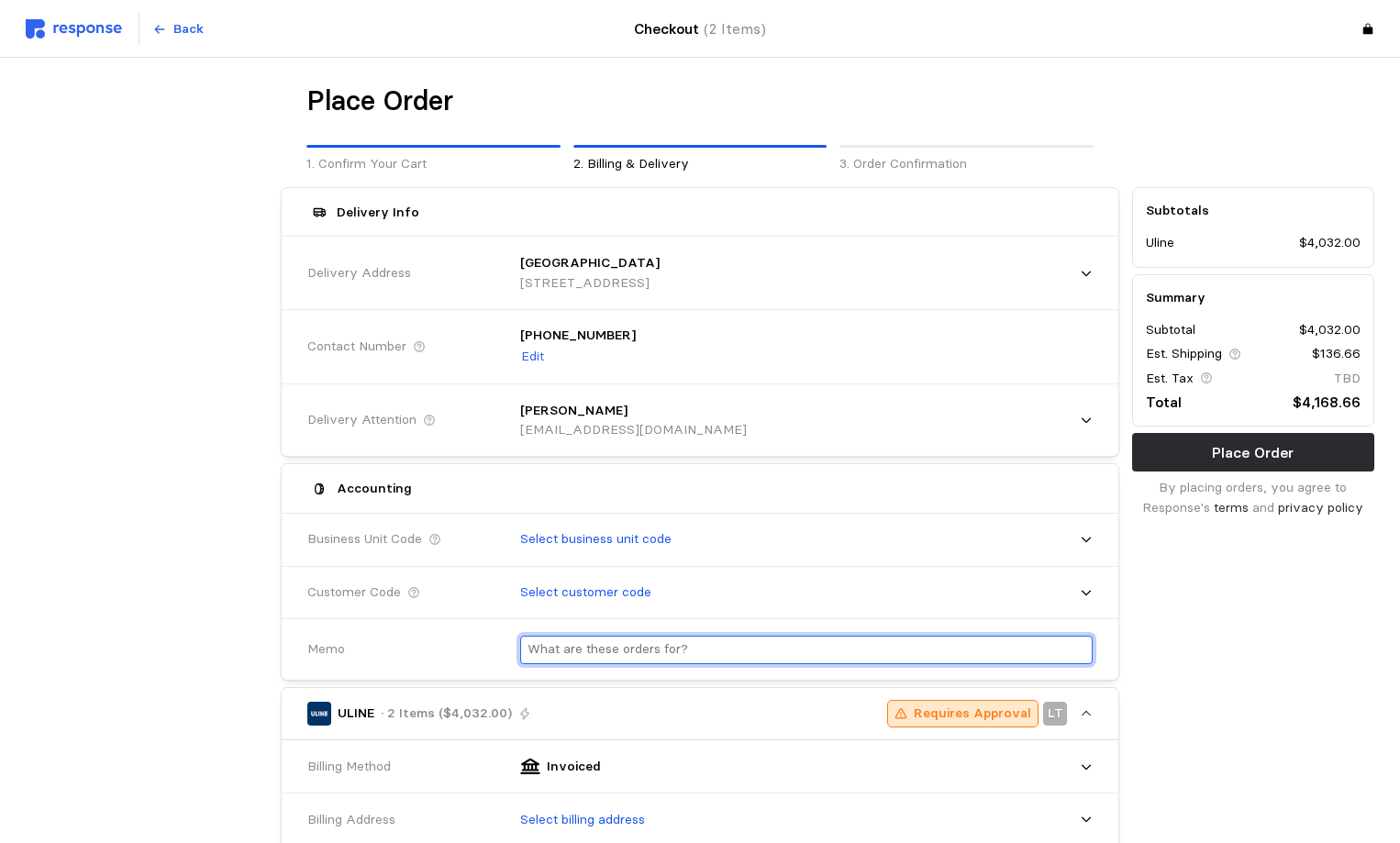
click at [581, 648] on input "text" at bounding box center [806, 650] width 558 height 27
type input "n"
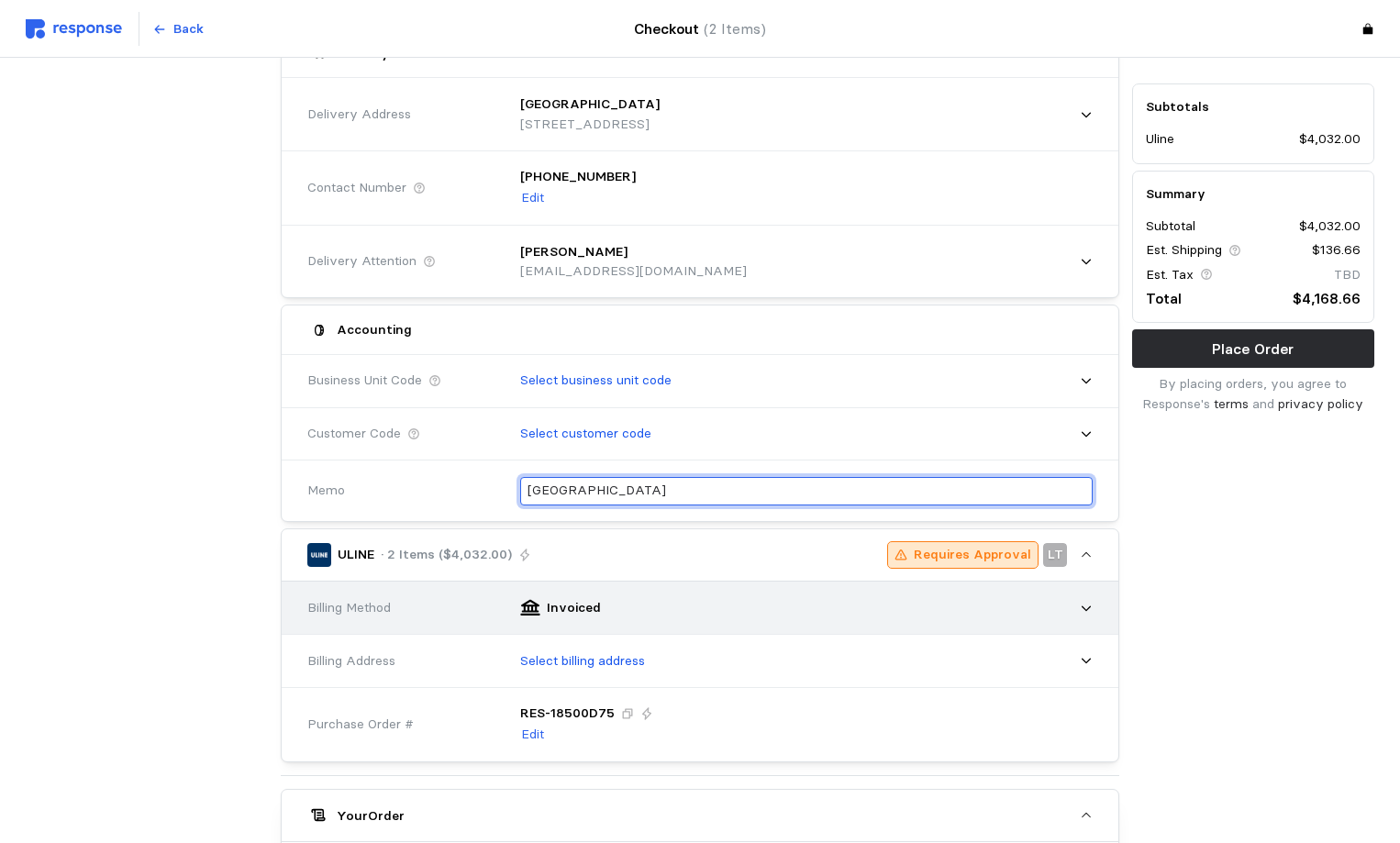
scroll to position [275, 0]
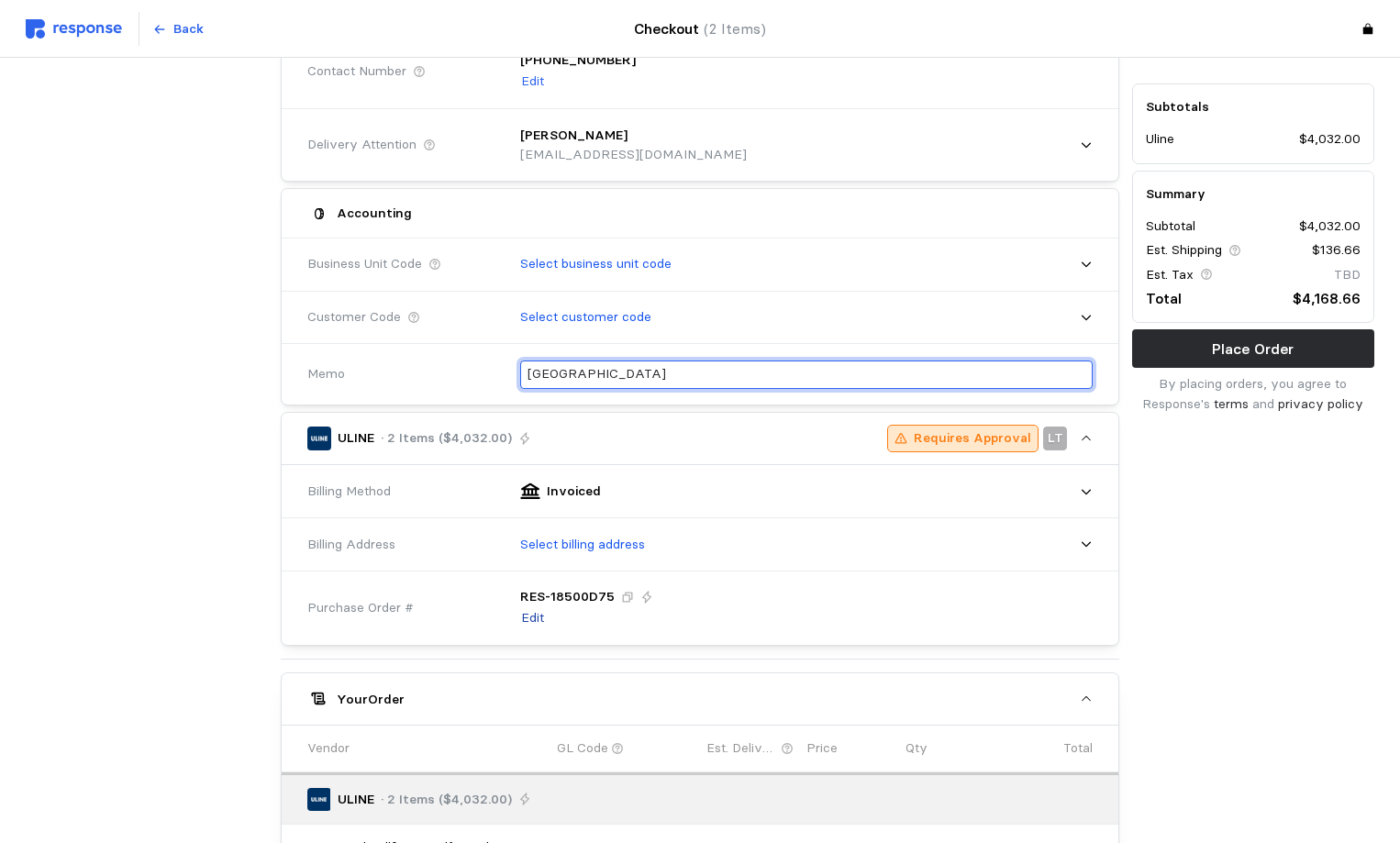
type input "[GEOGRAPHIC_DATA]"
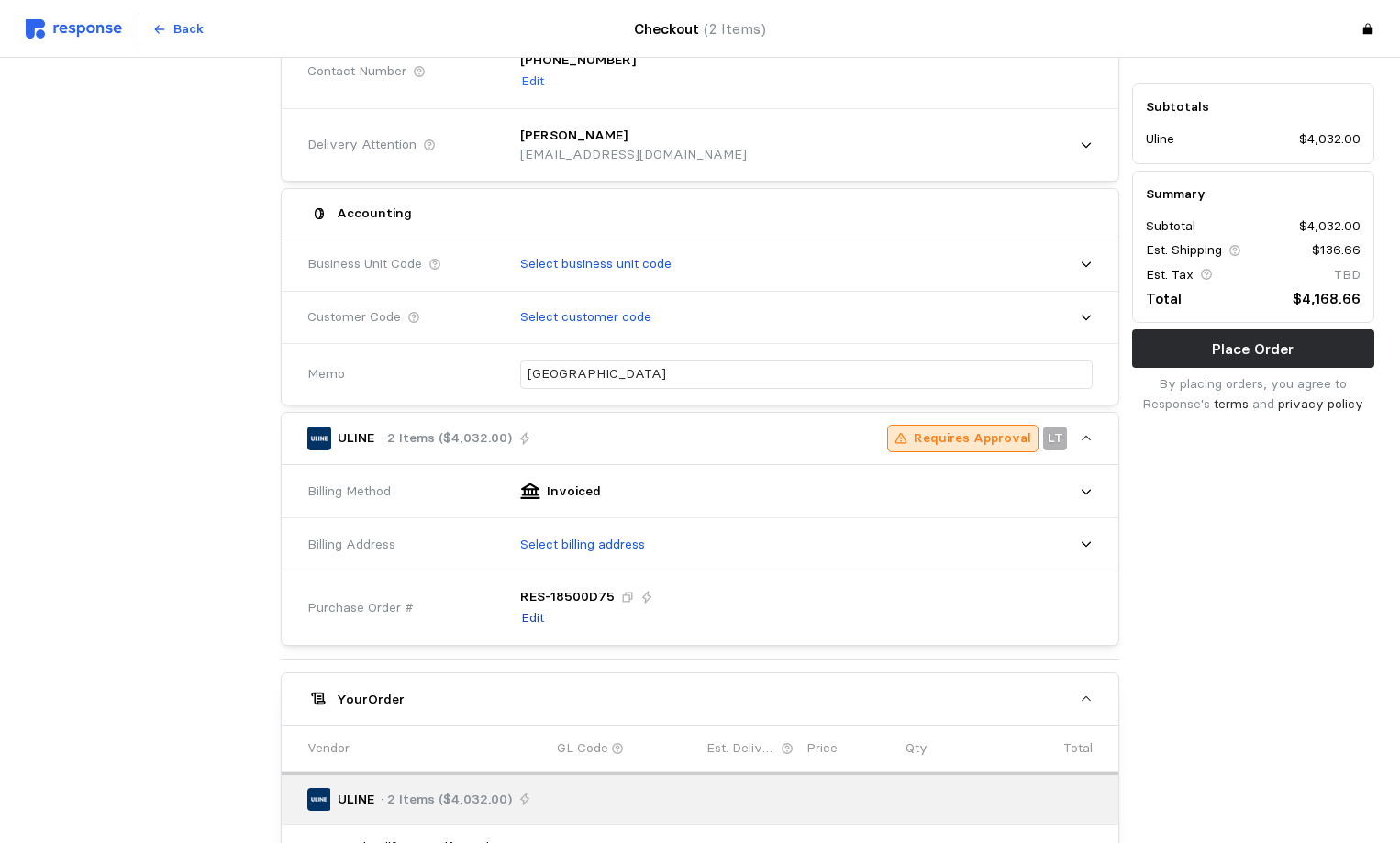
click at [530, 619] on p "Edit" at bounding box center [532, 618] width 23 height 20
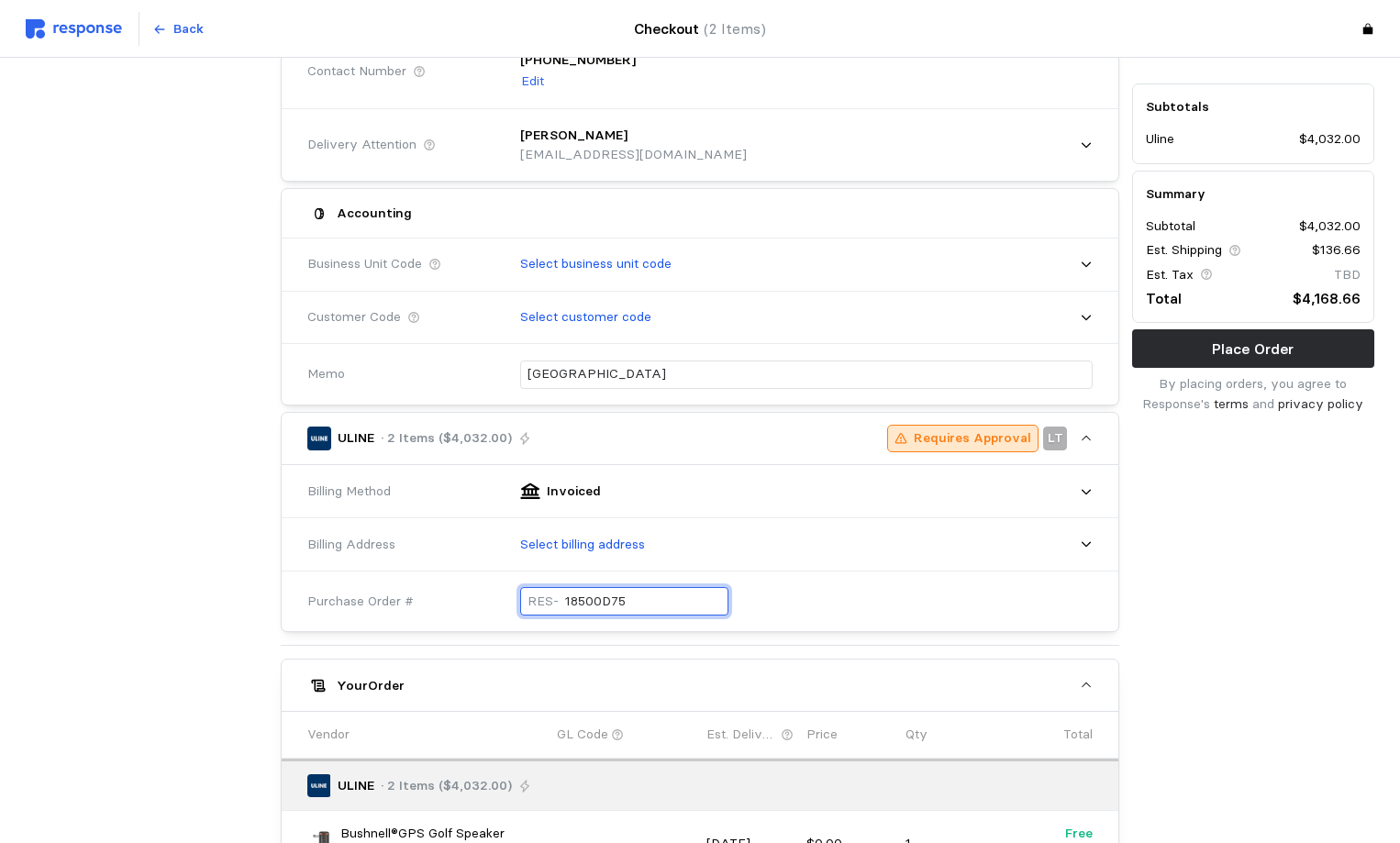
drag, startPoint x: 626, startPoint y: 602, endPoint x: 420, endPoint y: 605, distance: 206.0
click at [420, 605] on div "Purchase Order # RES- 18500D75" at bounding box center [700, 602] width 798 height 67
type input "100225NORTH"
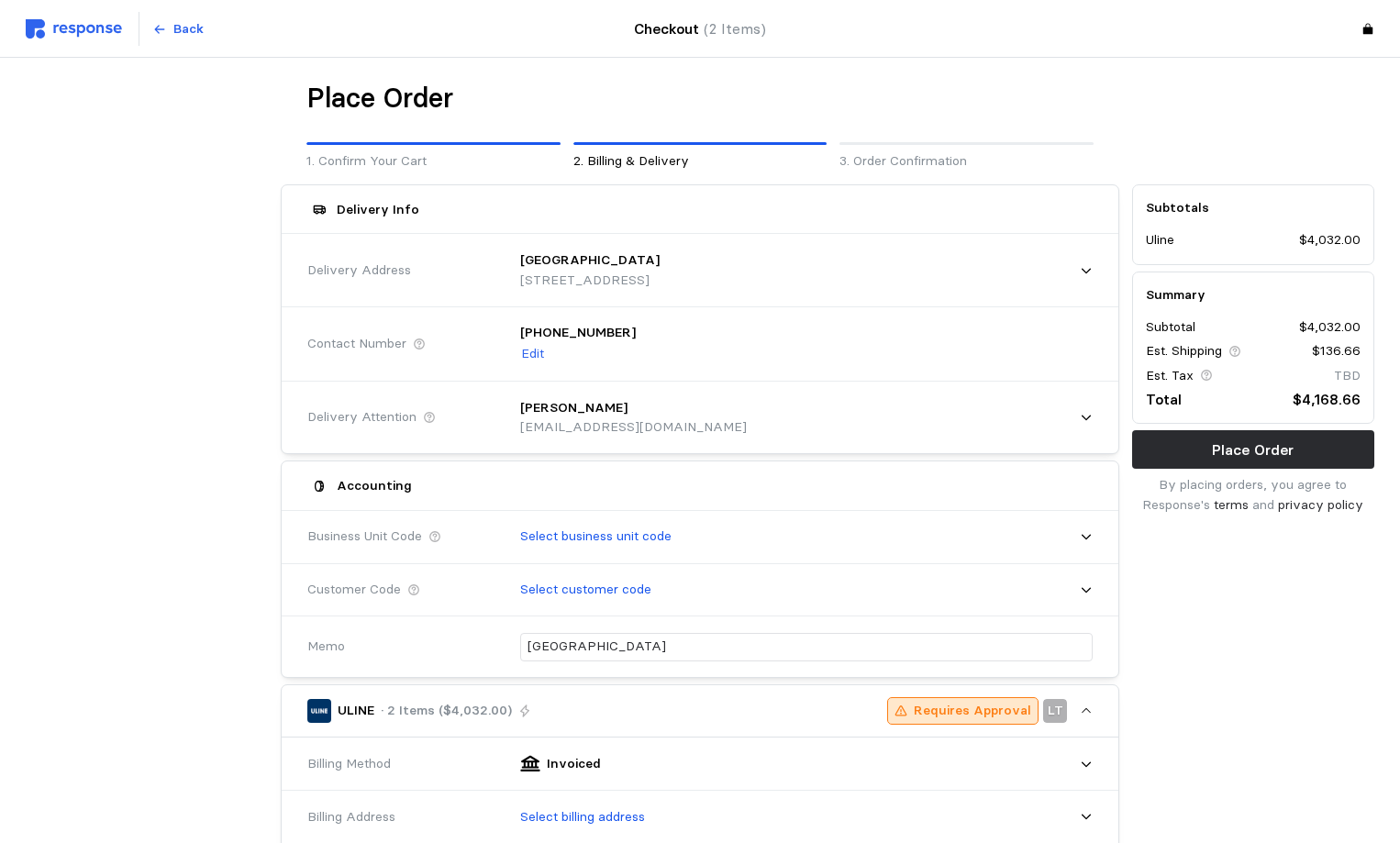
scroll to position [0, 0]
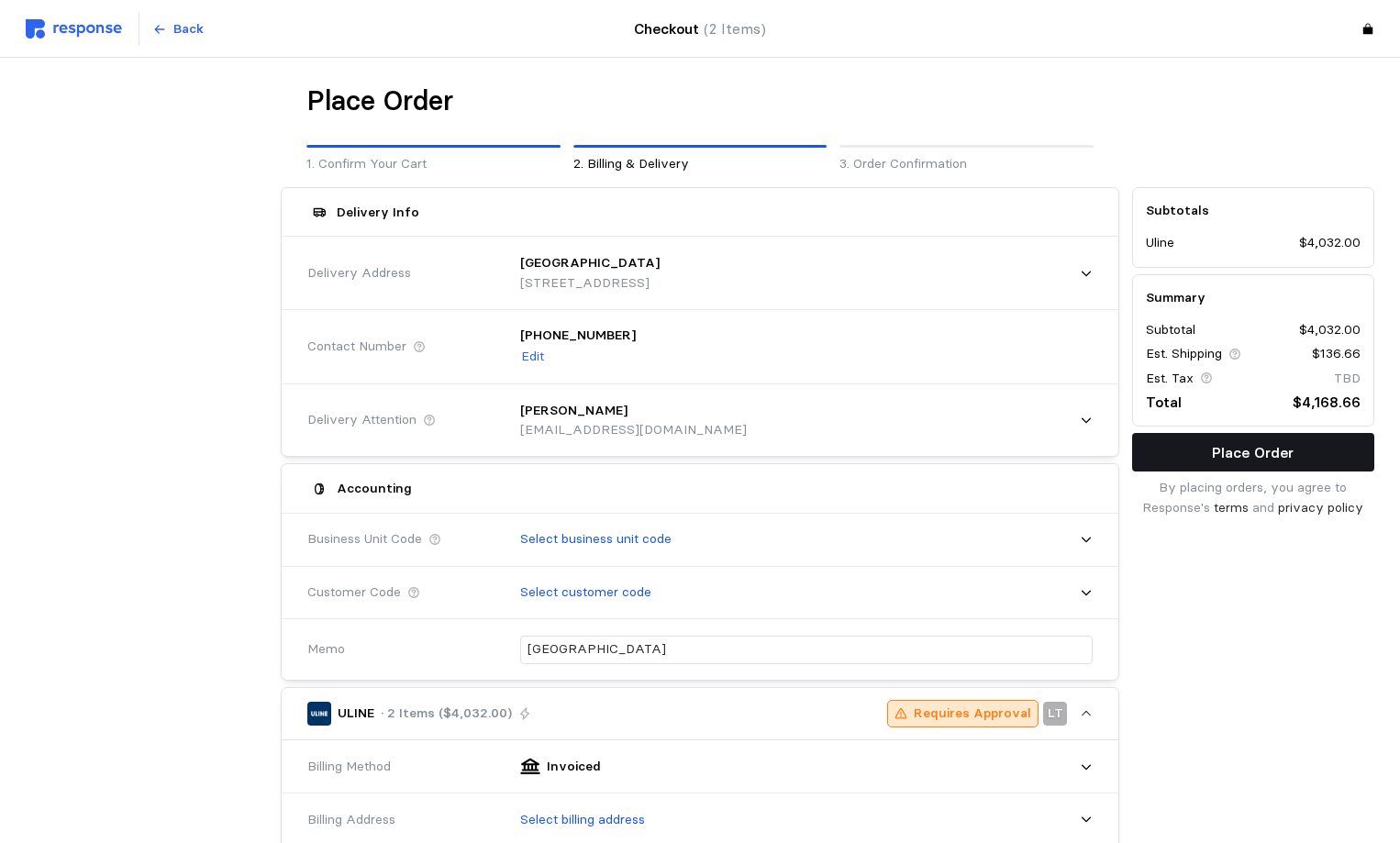
click at [1233, 444] on p "Place Order" at bounding box center [1253, 452] width 82 height 23
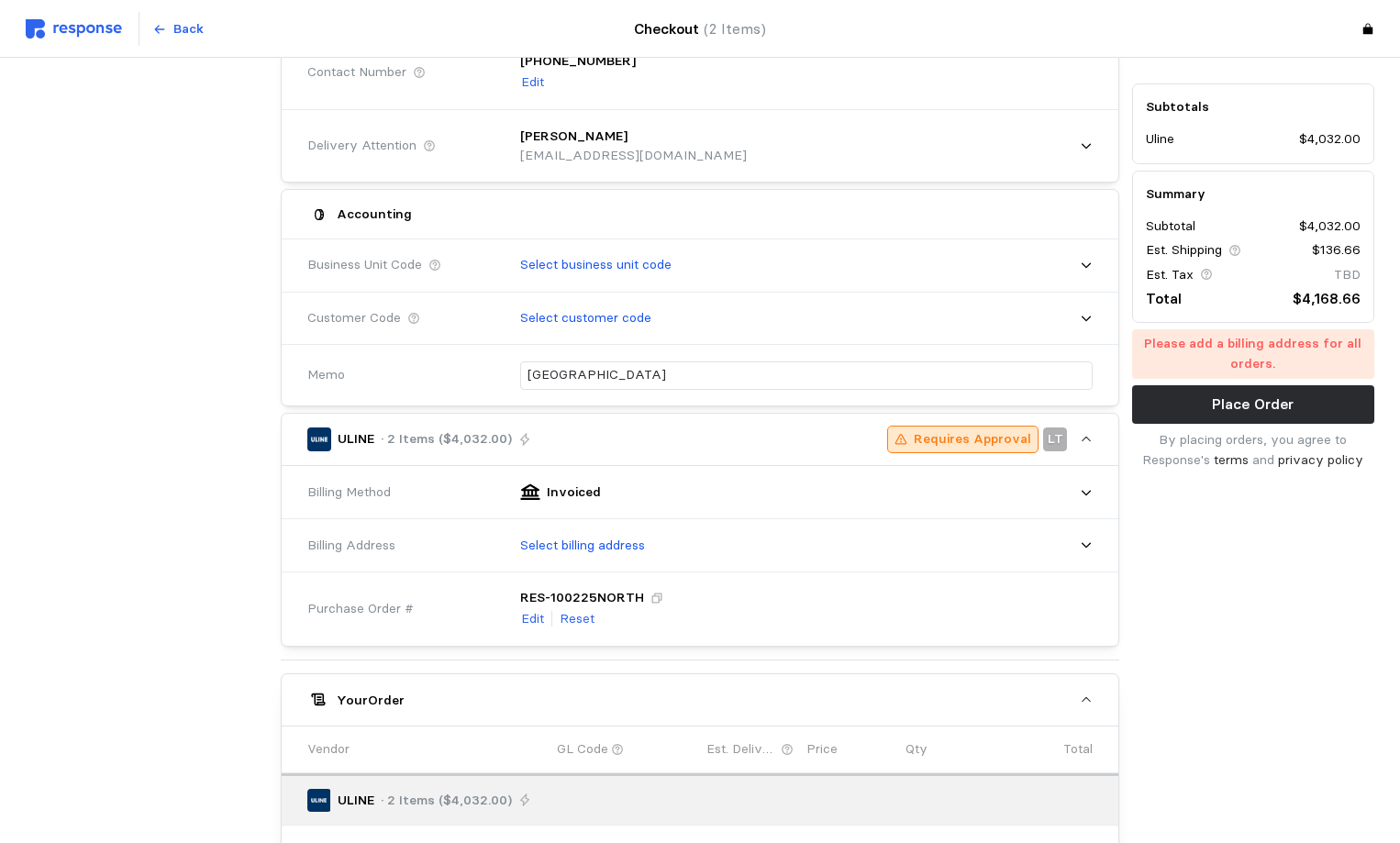
scroll to position [275, 0]
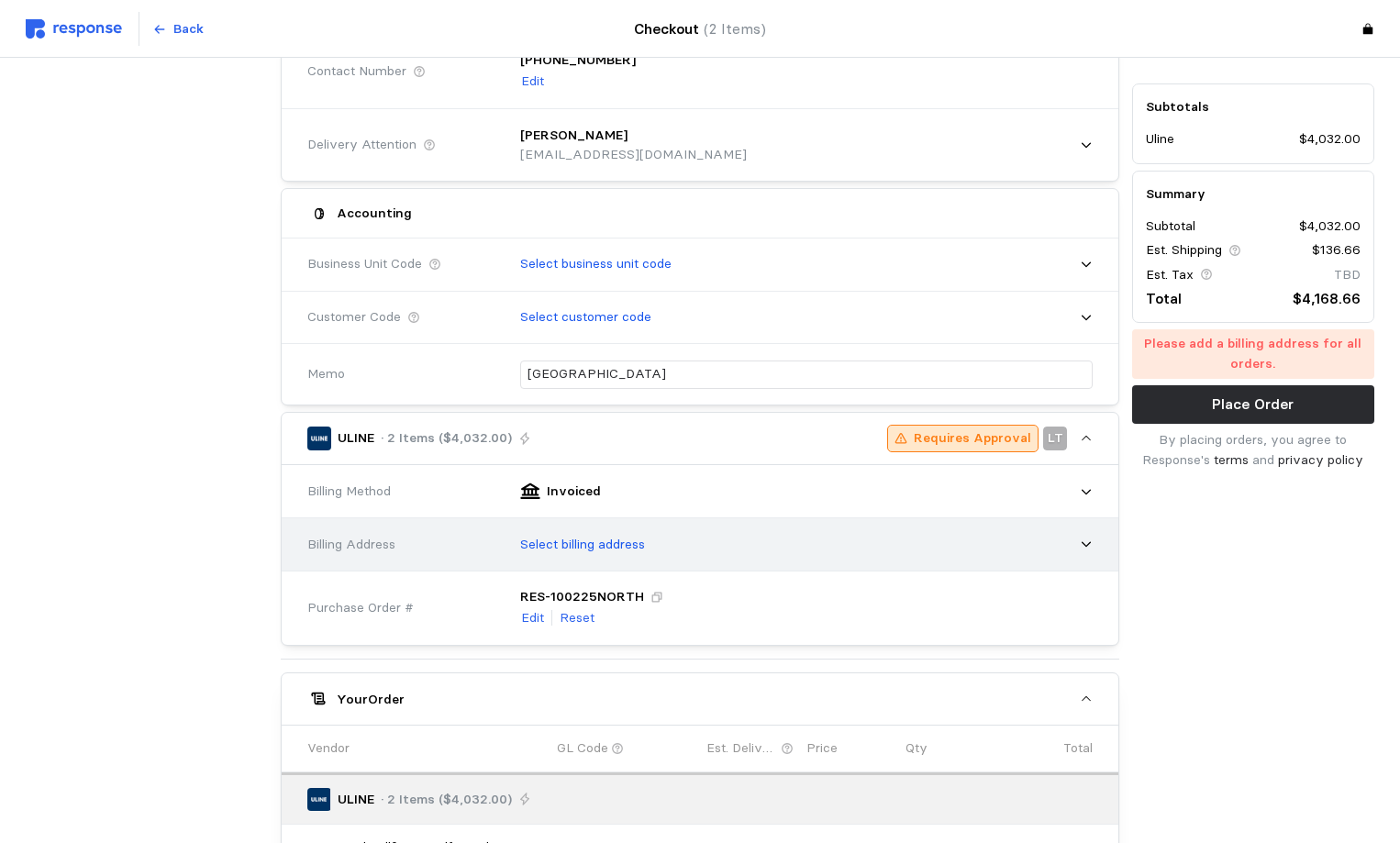
click at [551, 548] on p "Select billing address" at bounding box center [583, 545] width 125 height 20
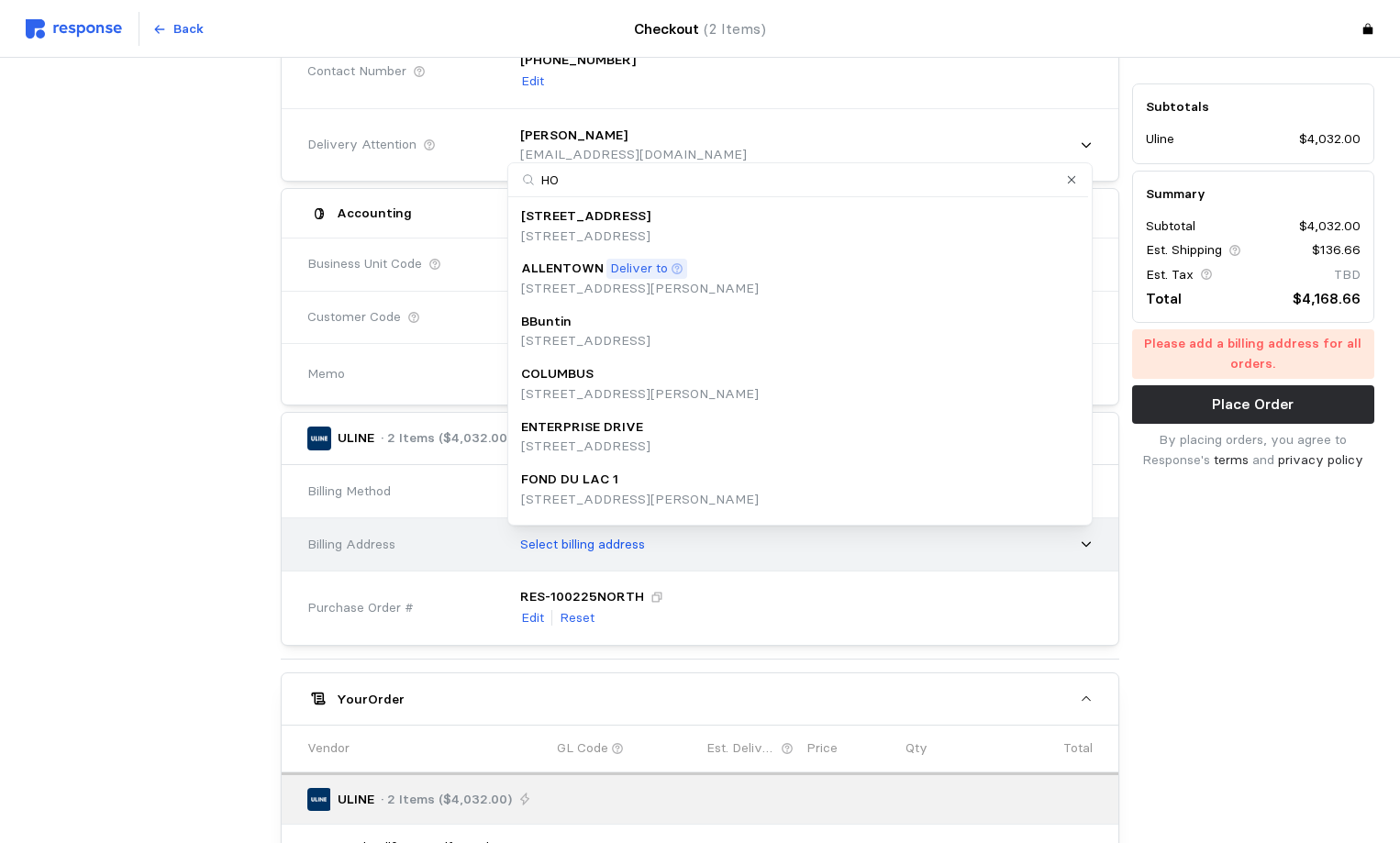
type input "HOM"
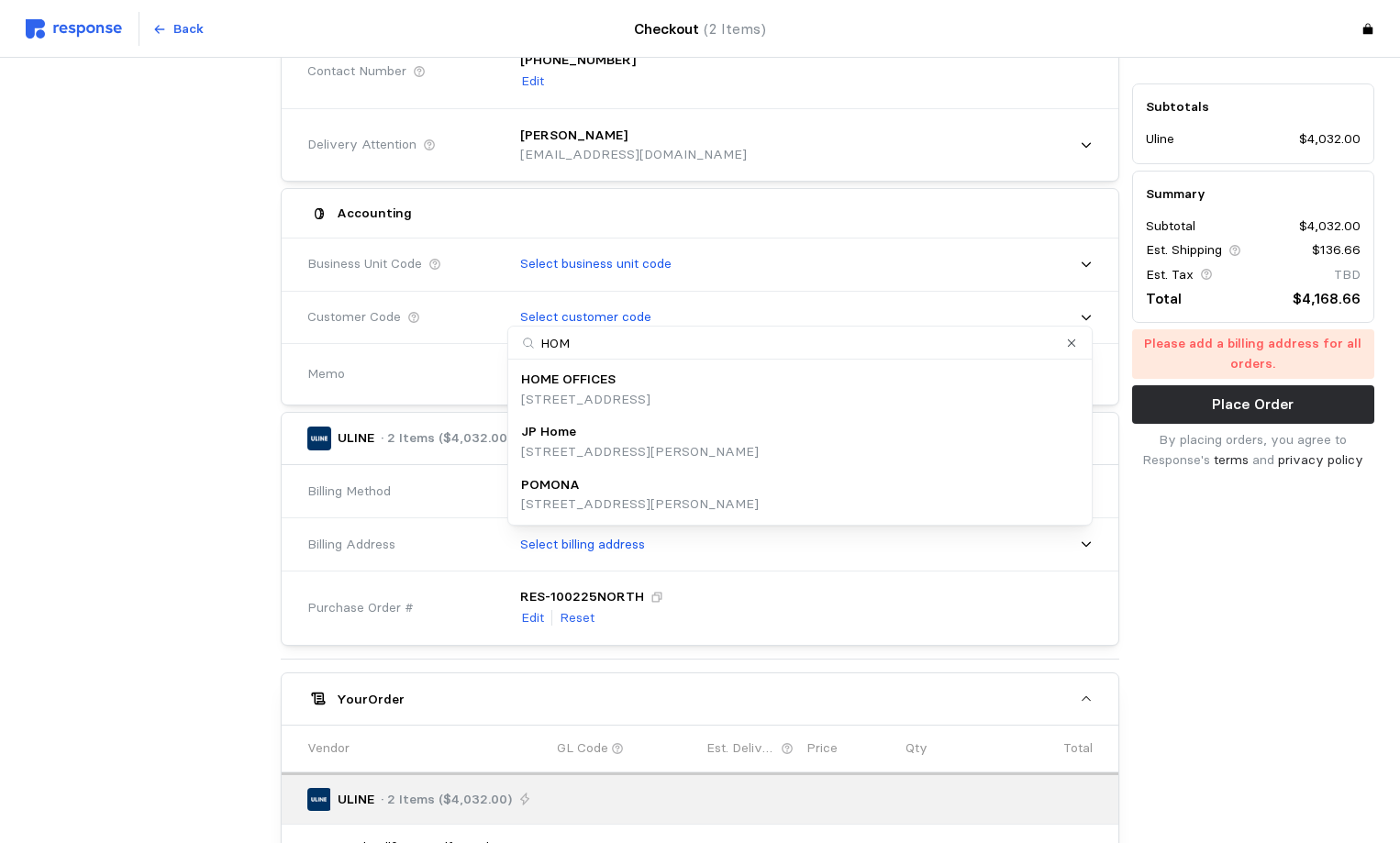
click at [637, 403] on p "[STREET_ADDRESS]" at bounding box center [586, 400] width 130 height 20
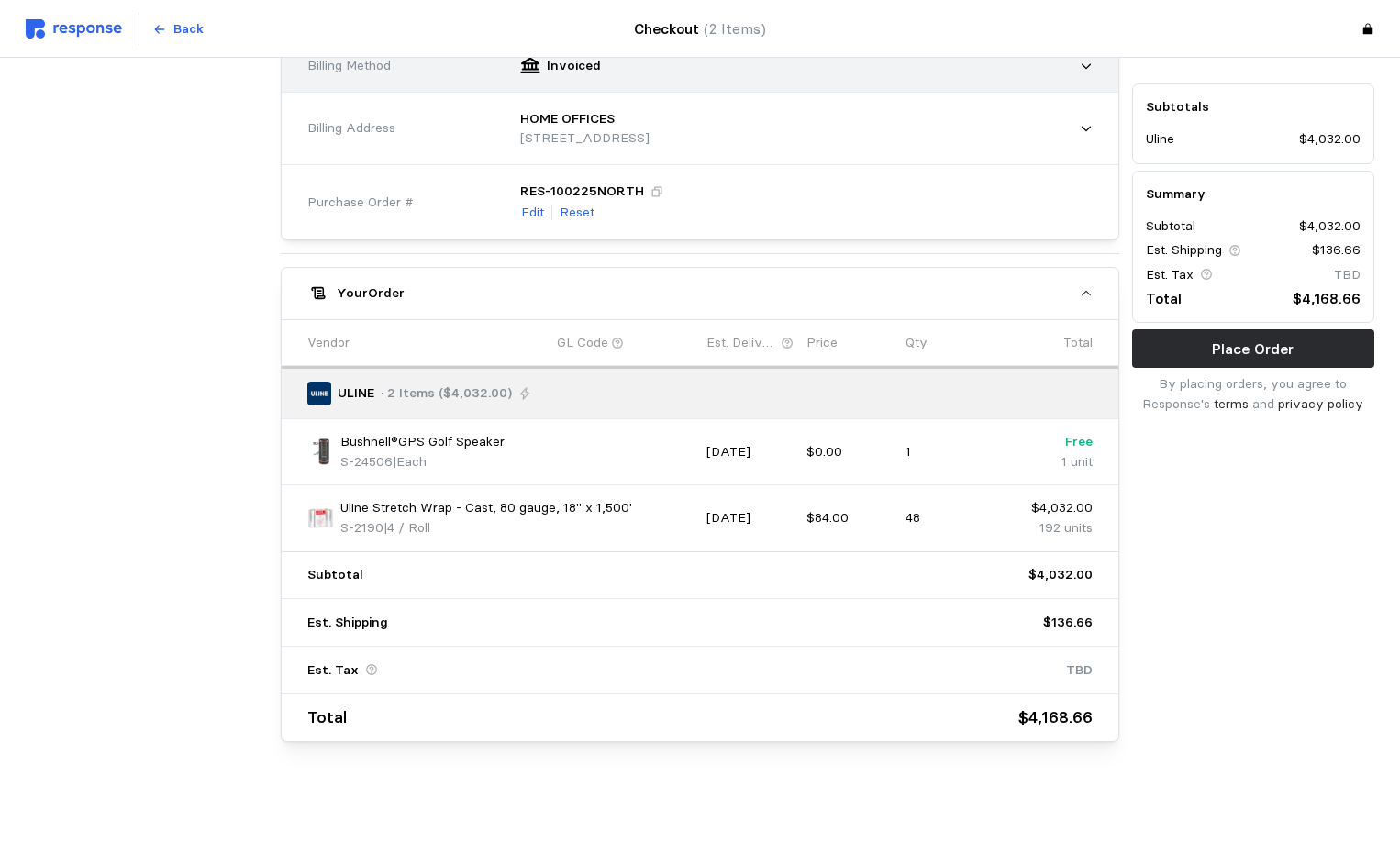
scroll to position [702, 0]
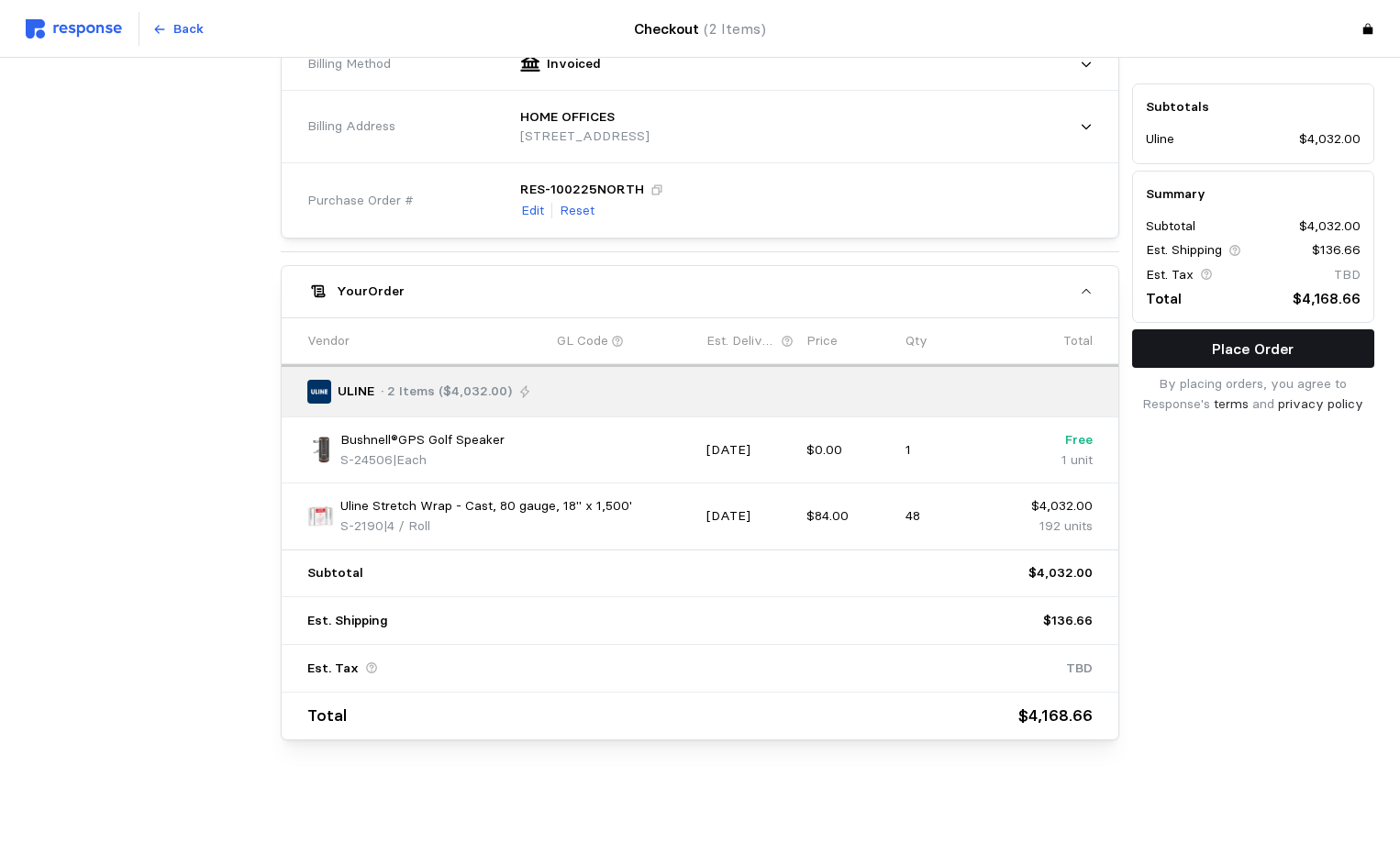
click at [1187, 345] on button "Place Order" at bounding box center [1253, 348] width 242 height 39
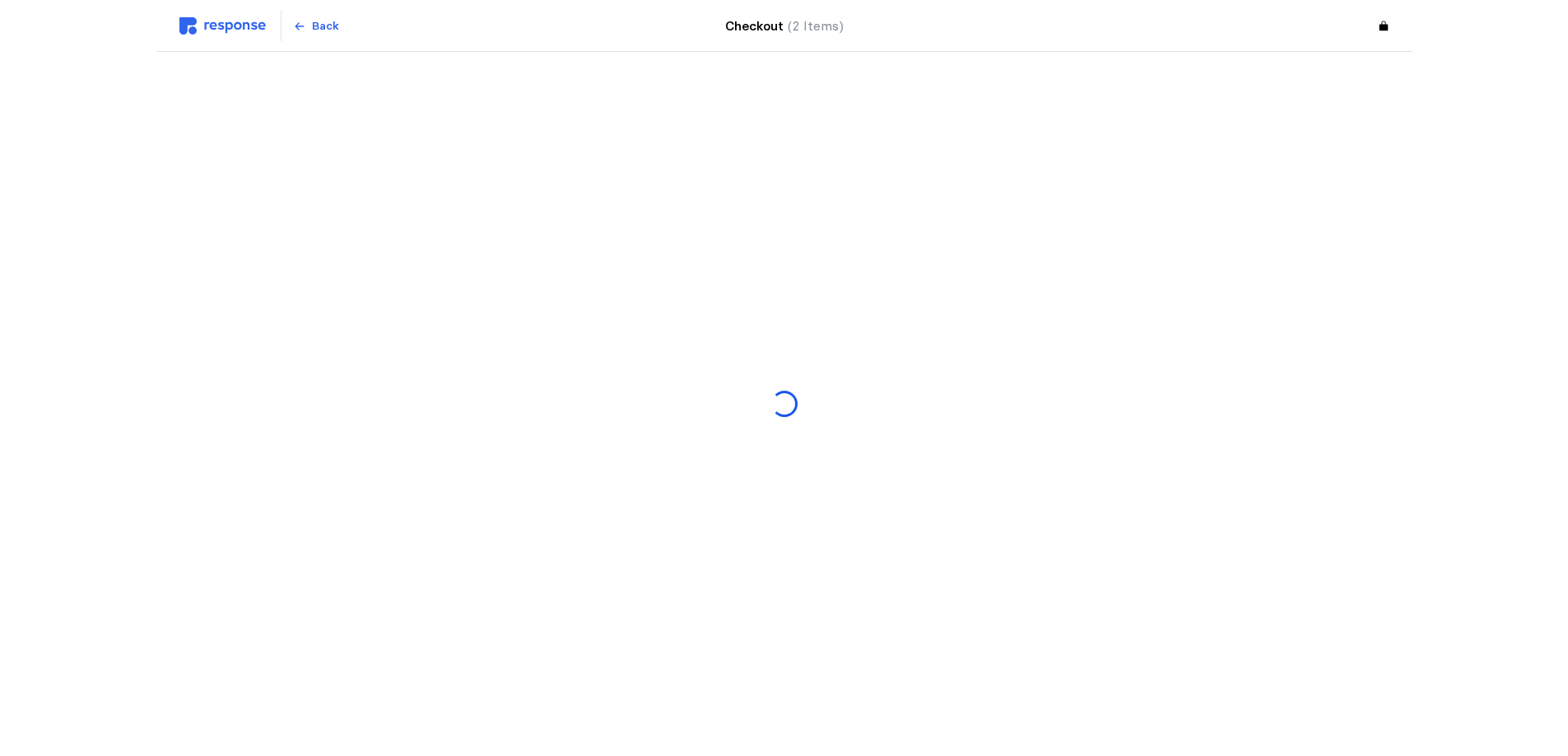
scroll to position [0, 0]
